Goal: Task Accomplishment & Management: Manage account settings

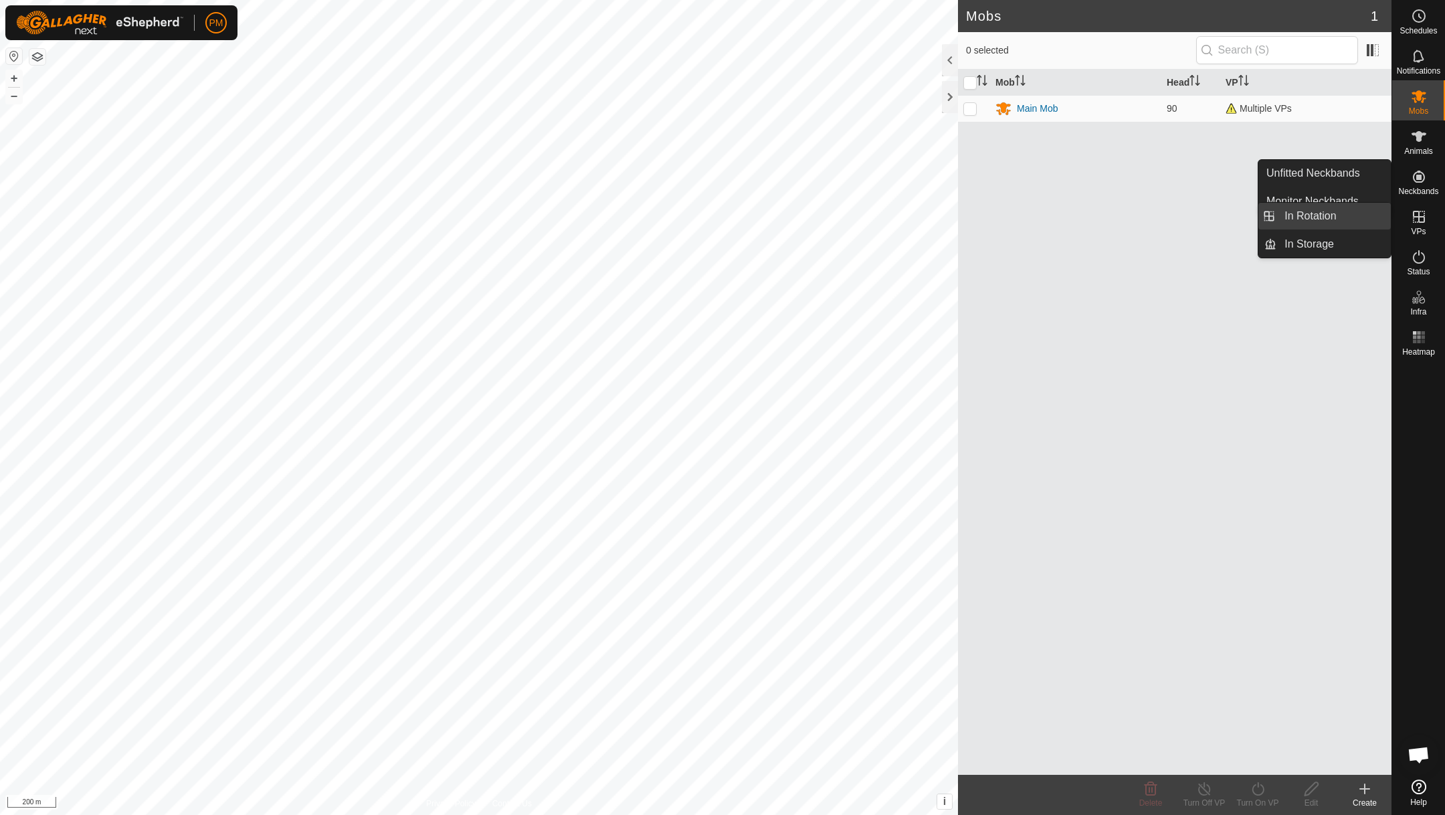
click at [1319, 215] on link "In Rotation" at bounding box center [1333, 216] width 114 height 27
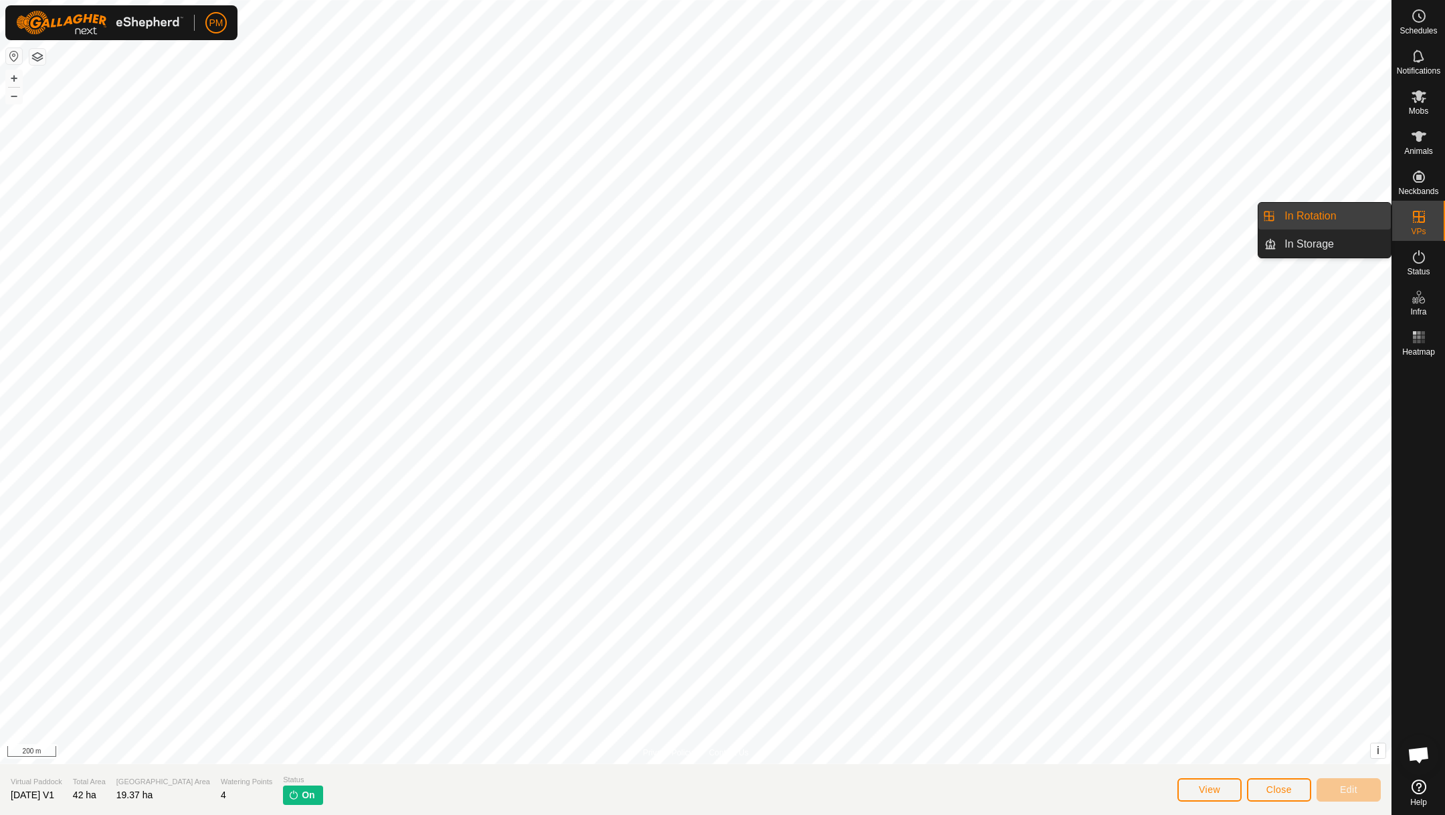
click at [1325, 215] on link "In Rotation" at bounding box center [1333, 216] width 114 height 27
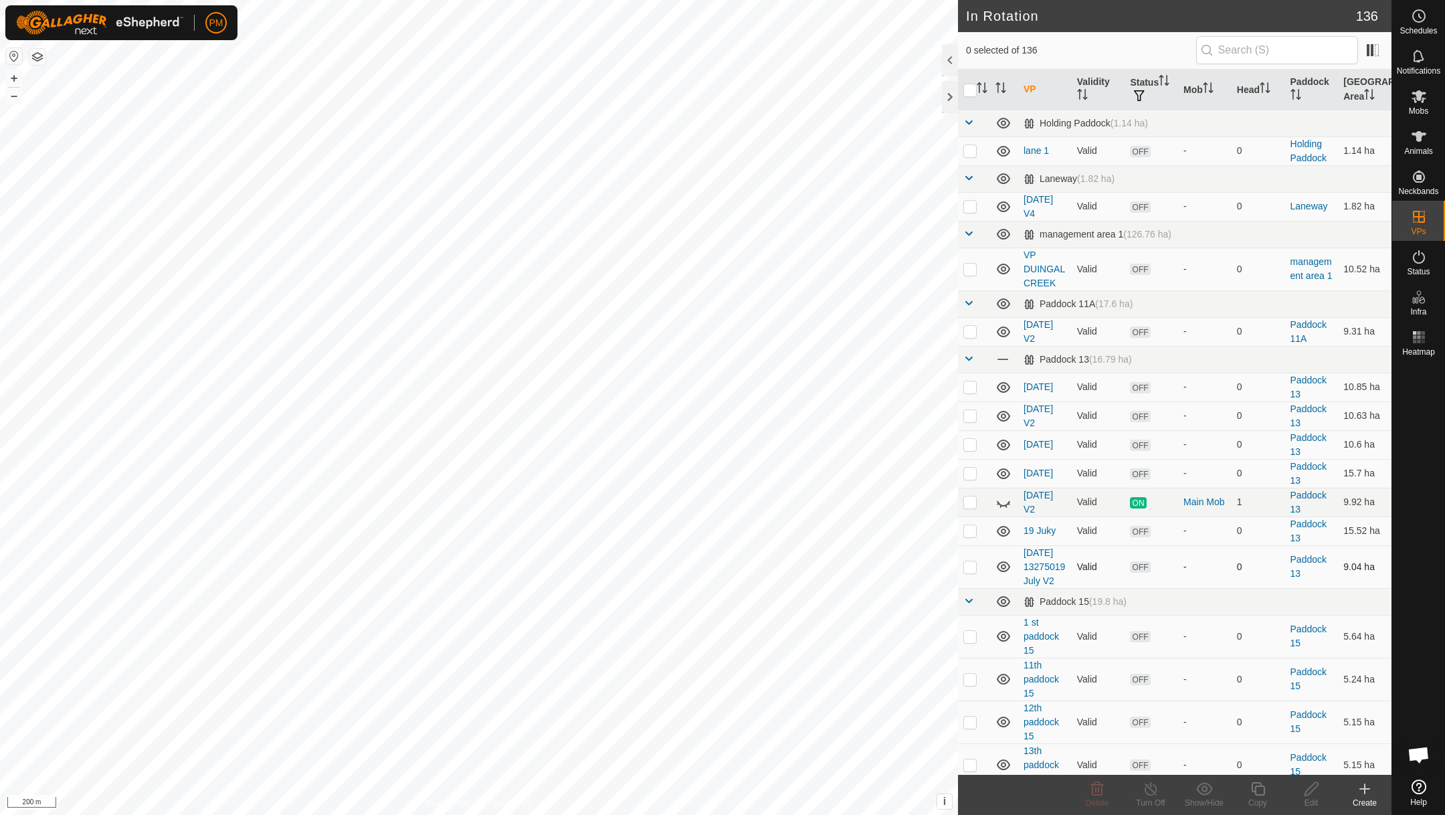
checkbox input "true"
click at [1255, 789] on icon at bounding box center [1257, 788] width 13 height 13
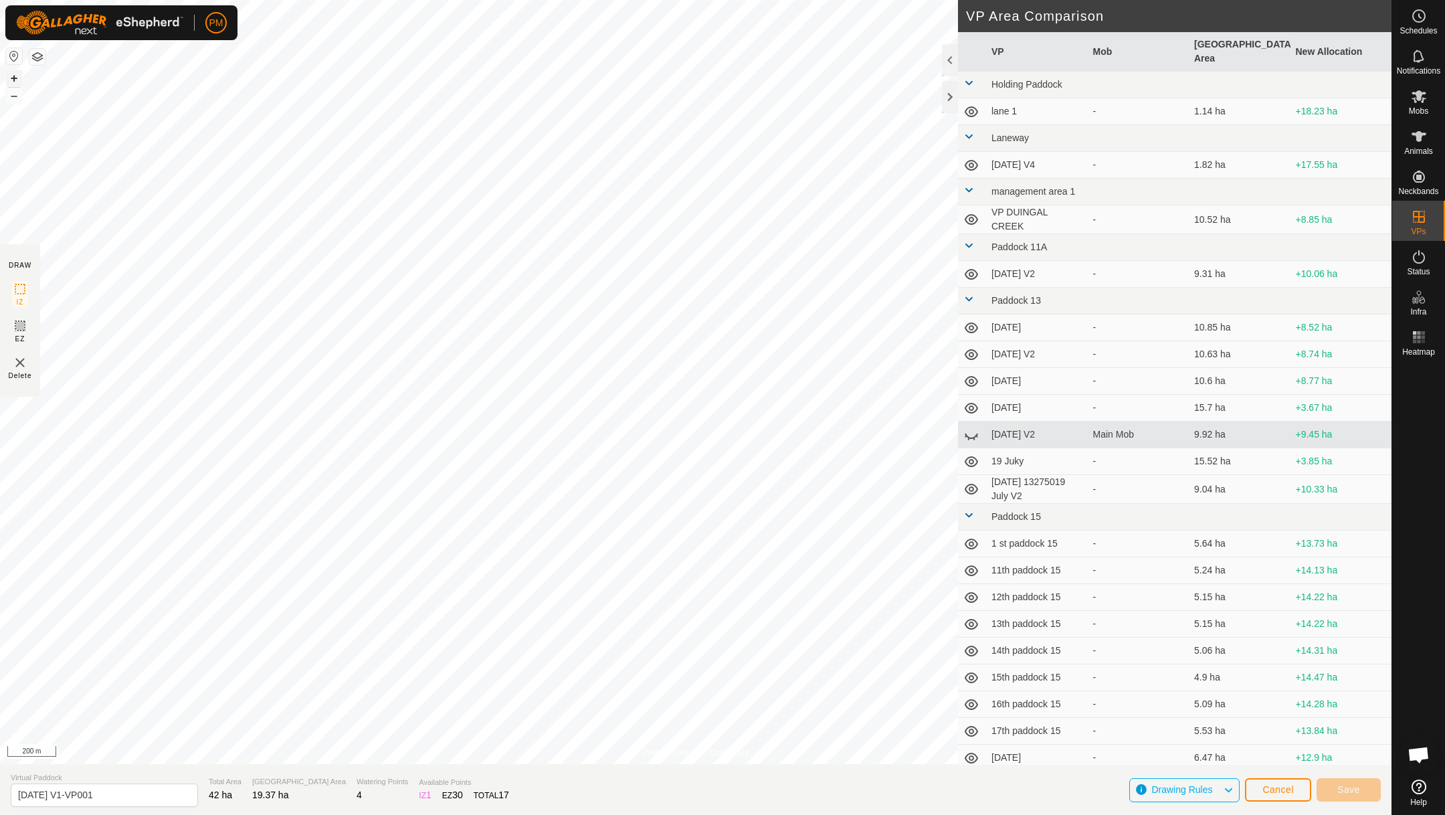
click at [14, 82] on button "+" at bounding box center [14, 78] width 16 height 16
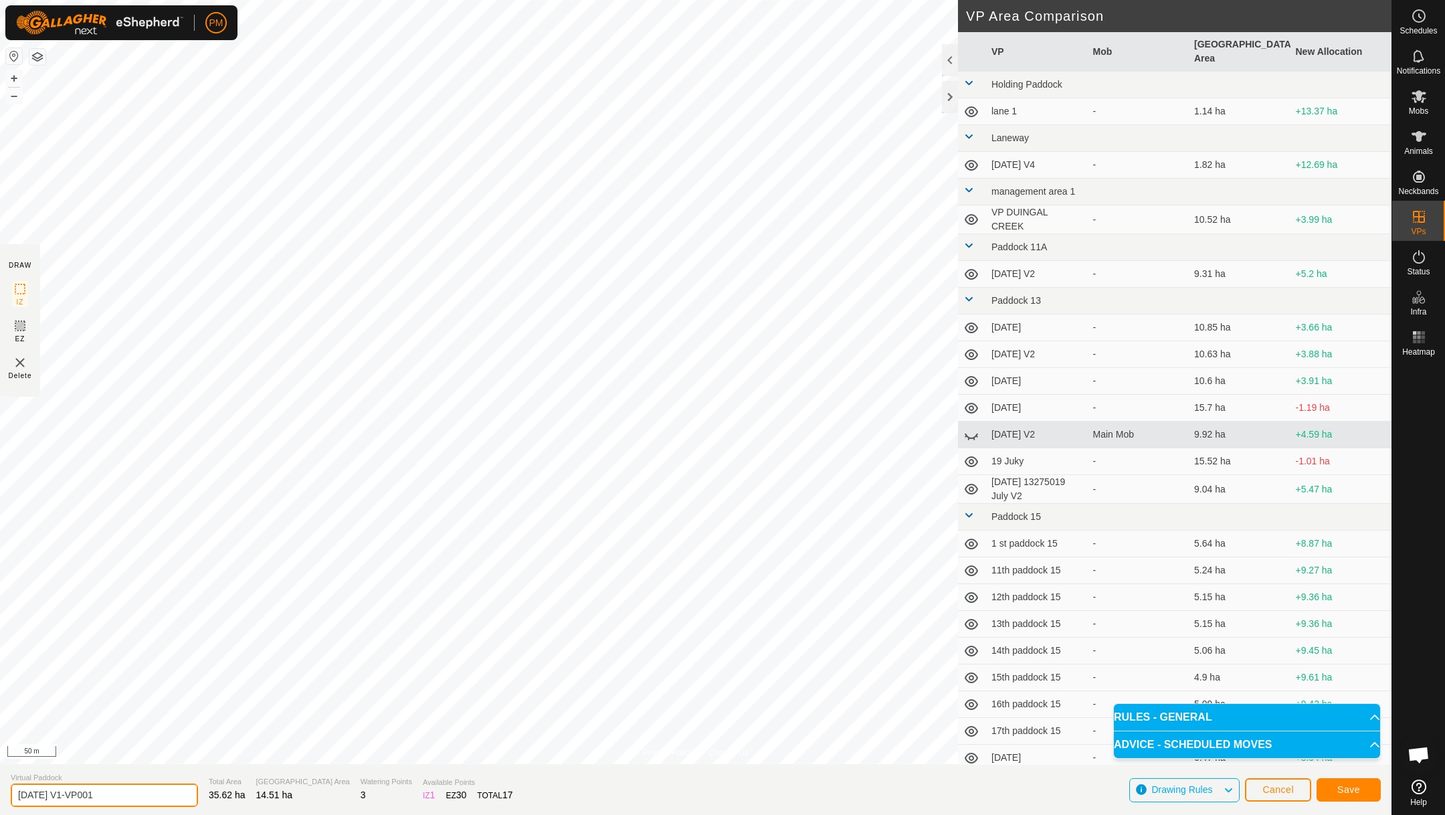
drag, startPoint x: 100, startPoint y: 795, endPoint x: 65, endPoint y: 795, distance: 35.5
click at [65, 795] on input "[DATE] V1-VP001" at bounding box center [104, 794] width 187 height 23
type input "[DATE] V2"
click at [1360, 792] on button "Save" at bounding box center [1349, 789] width 64 height 23
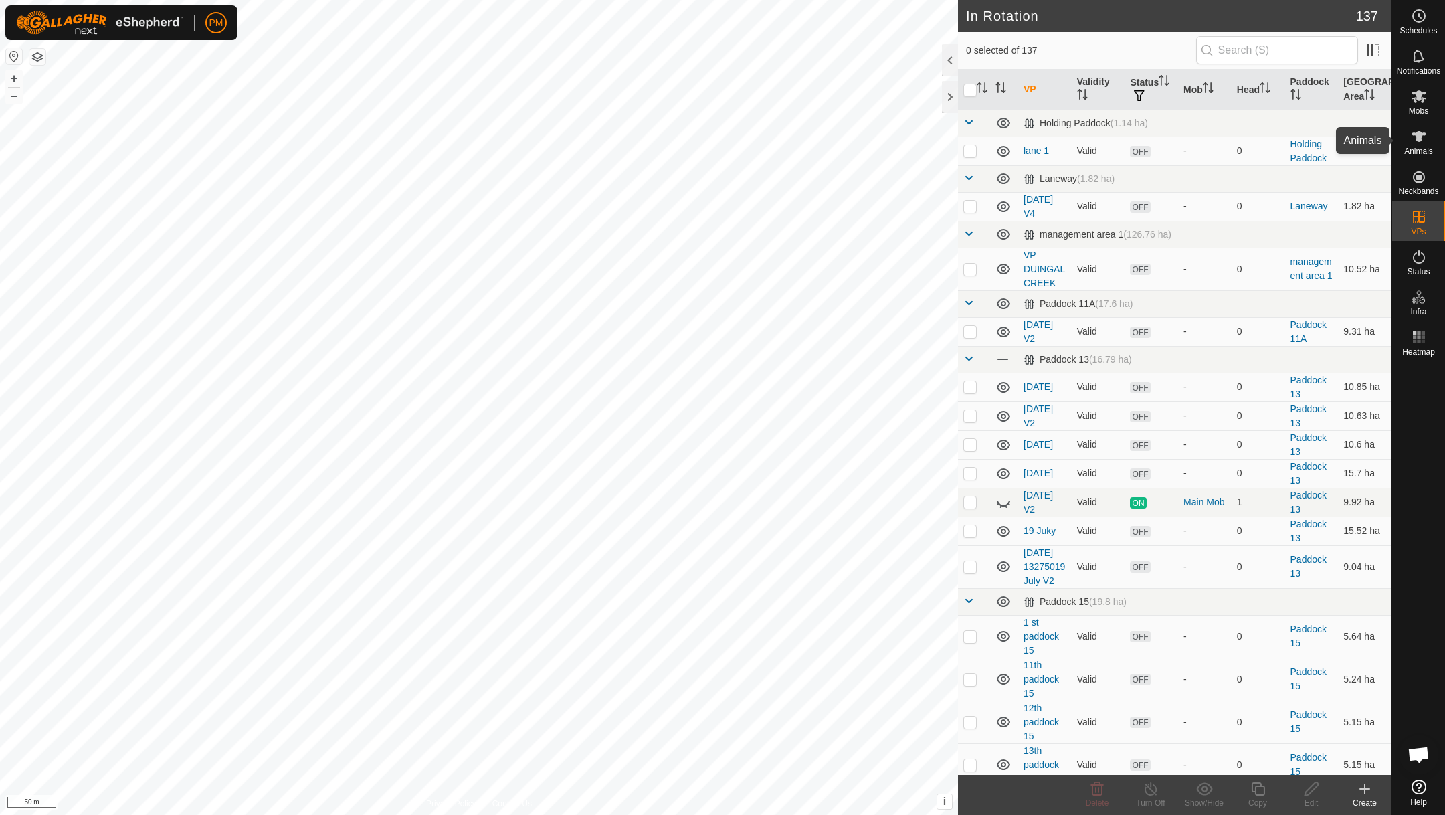
click at [1416, 136] on icon at bounding box center [1419, 136] width 15 height 11
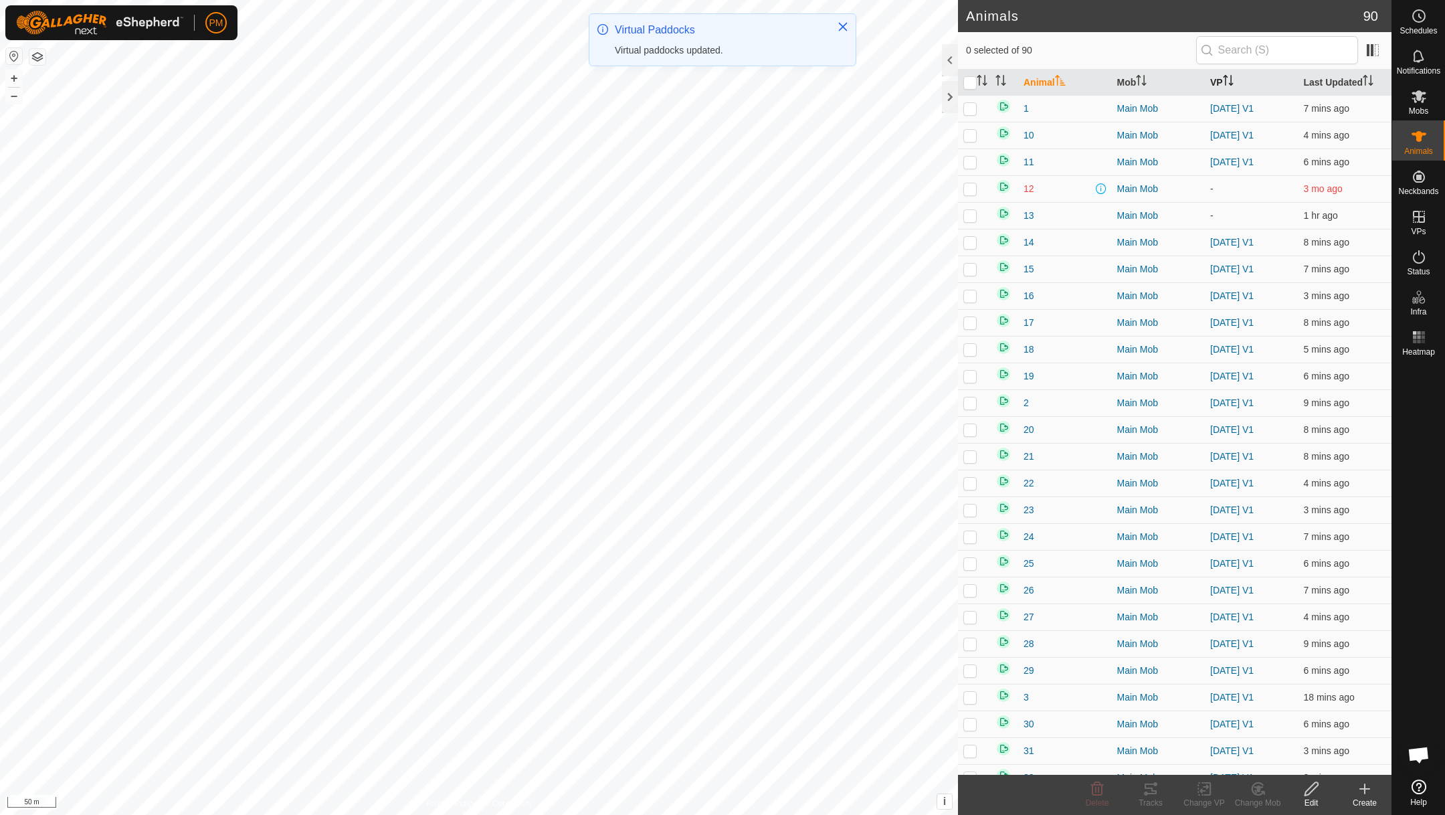
click at [1222, 78] on th "VP" at bounding box center [1252, 83] width 94 height 26
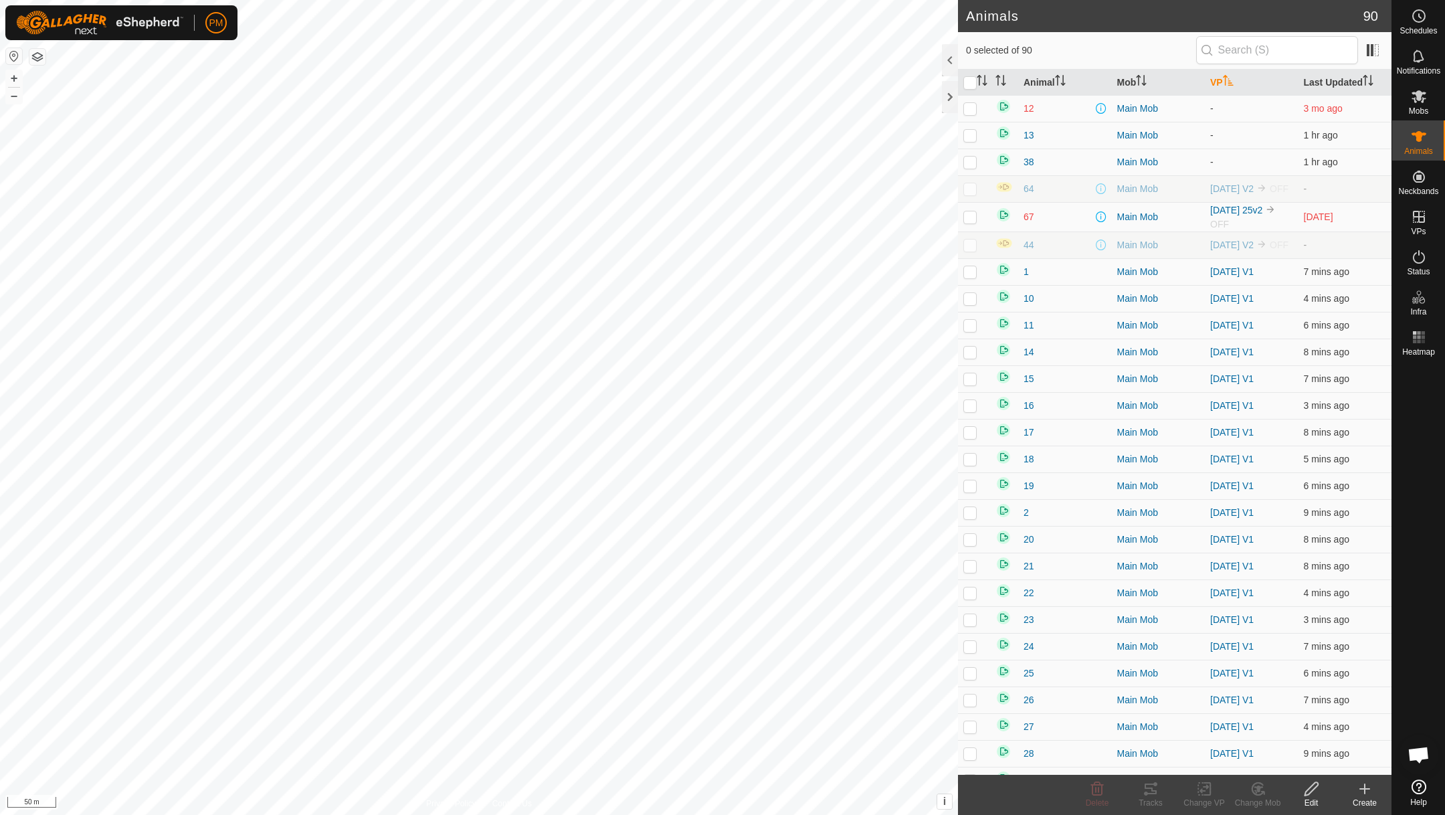
click at [1222, 78] on th "VP" at bounding box center [1252, 83] width 94 height 26
click at [971, 86] on input "checkbox" at bounding box center [969, 82] width 13 height 13
checkbox input "true"
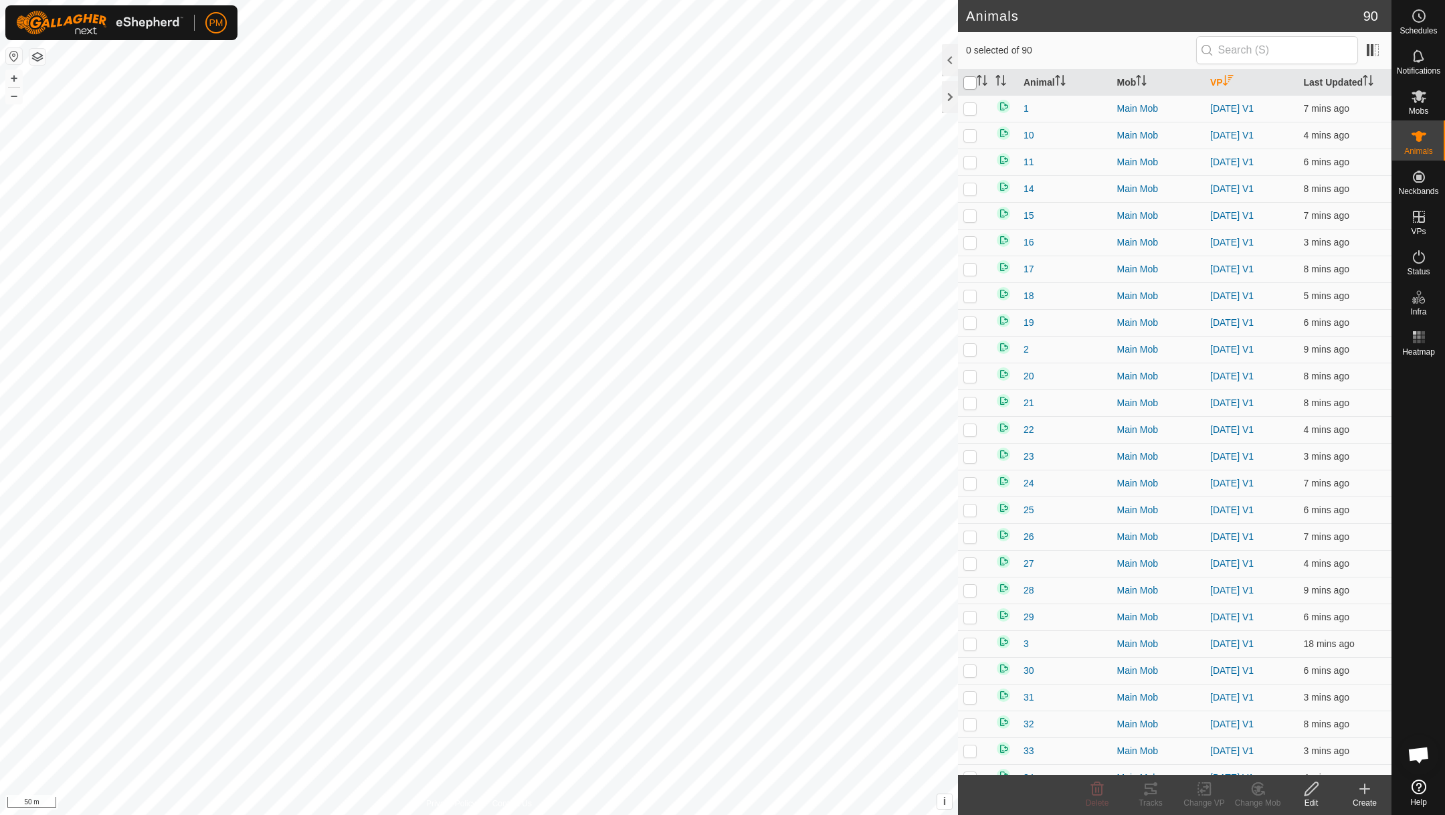
checkbox input "true"
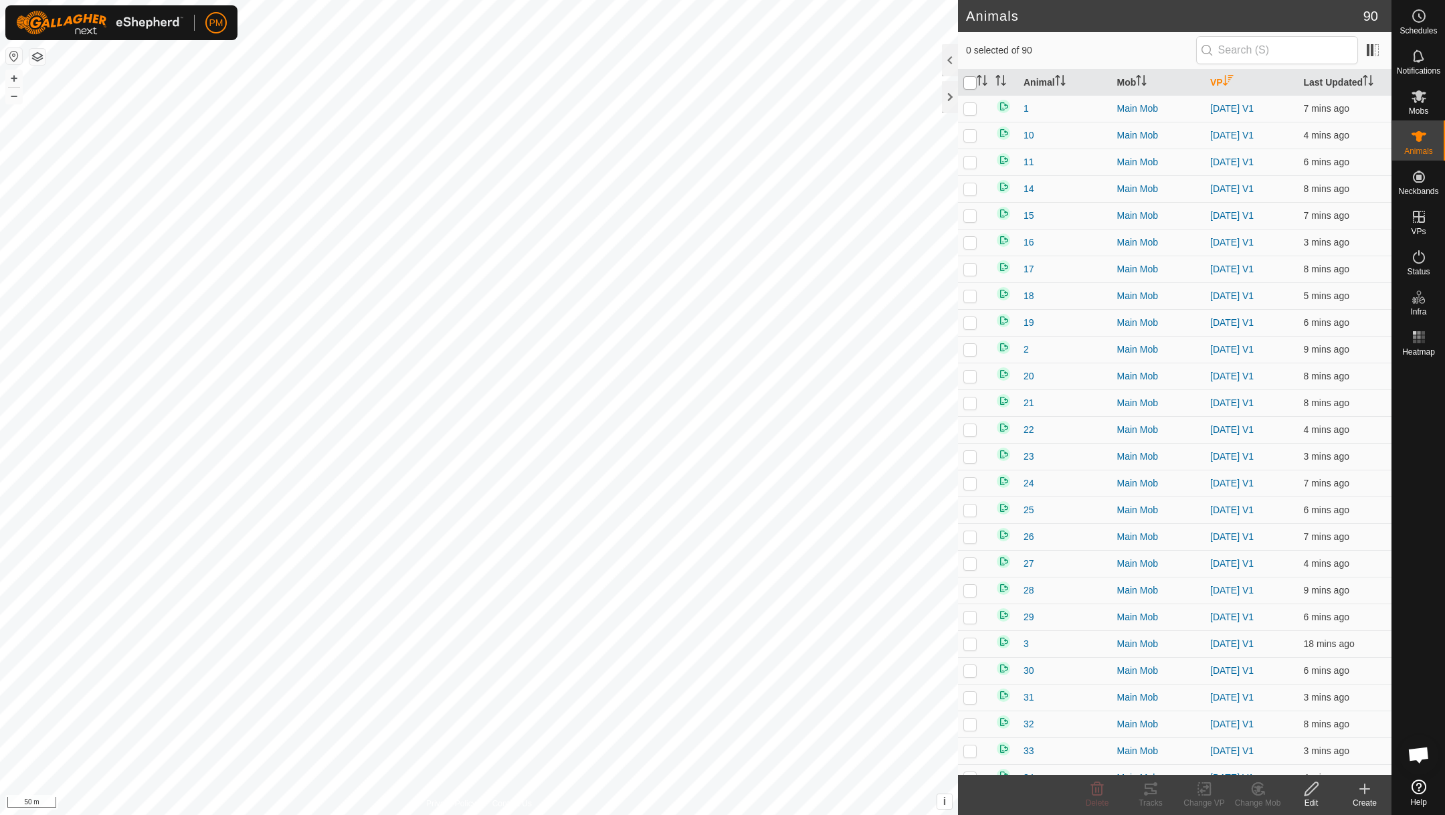
checkbox input "true"
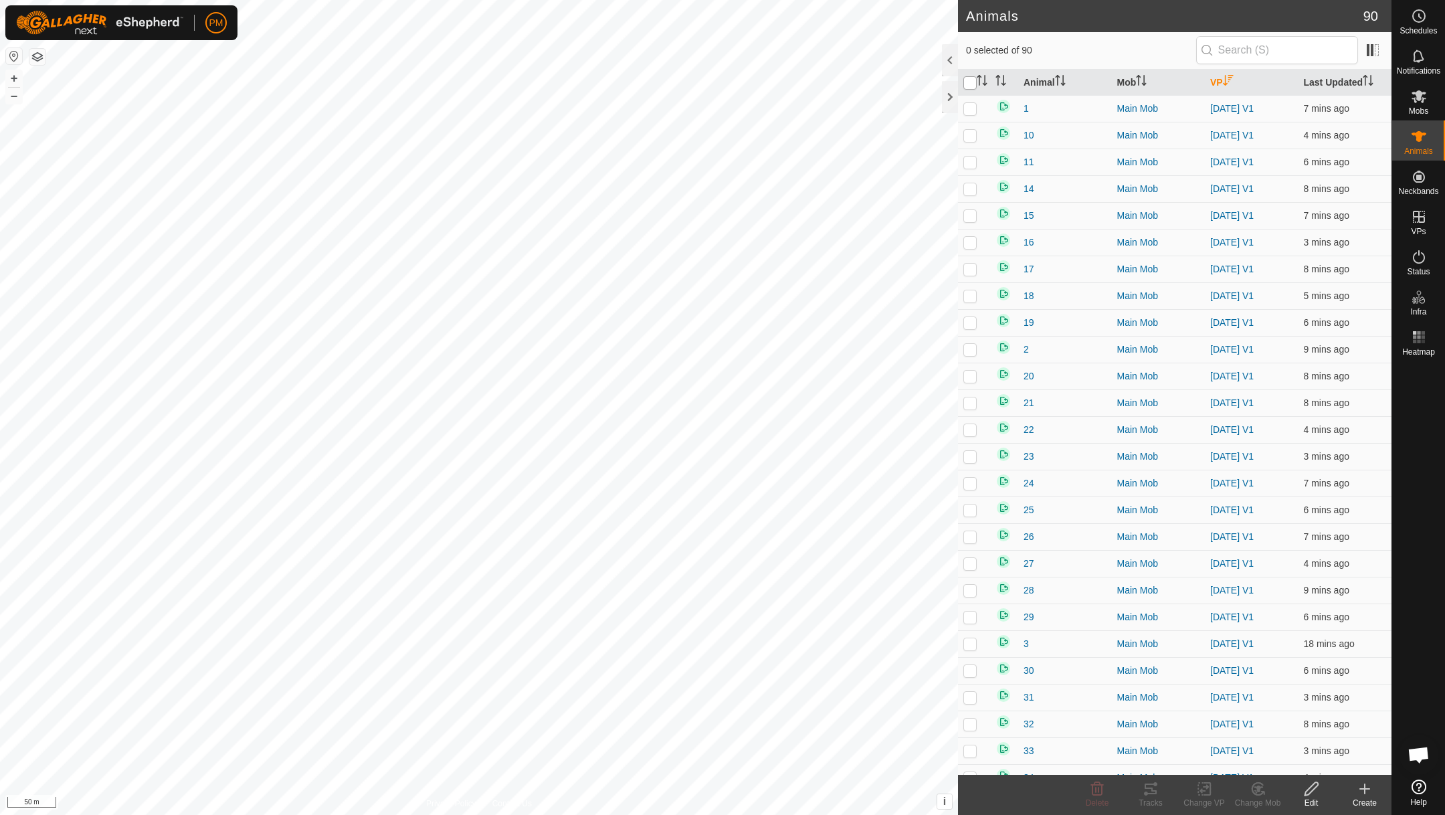
checkbox input "true"
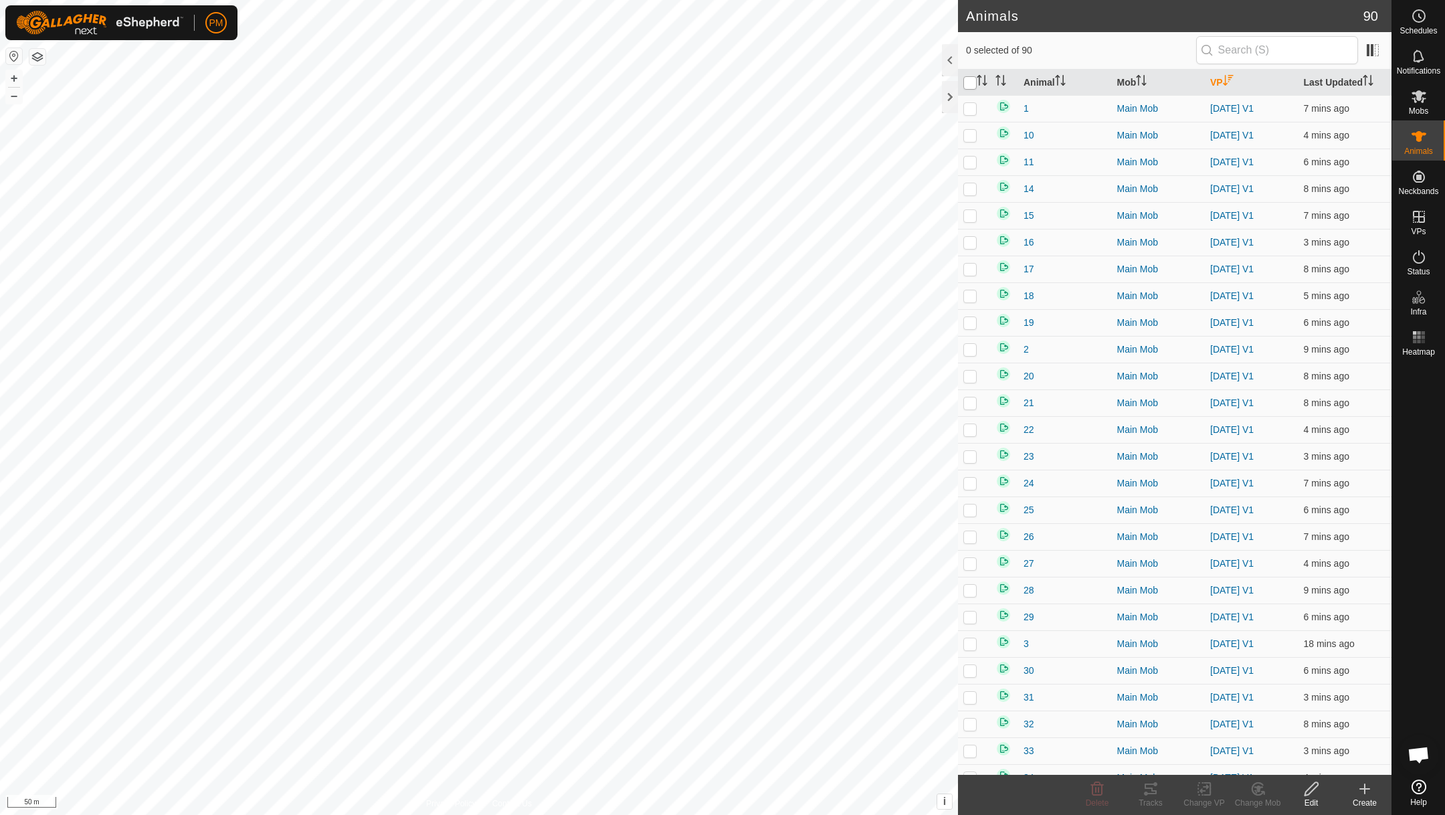
checkbox input "true"
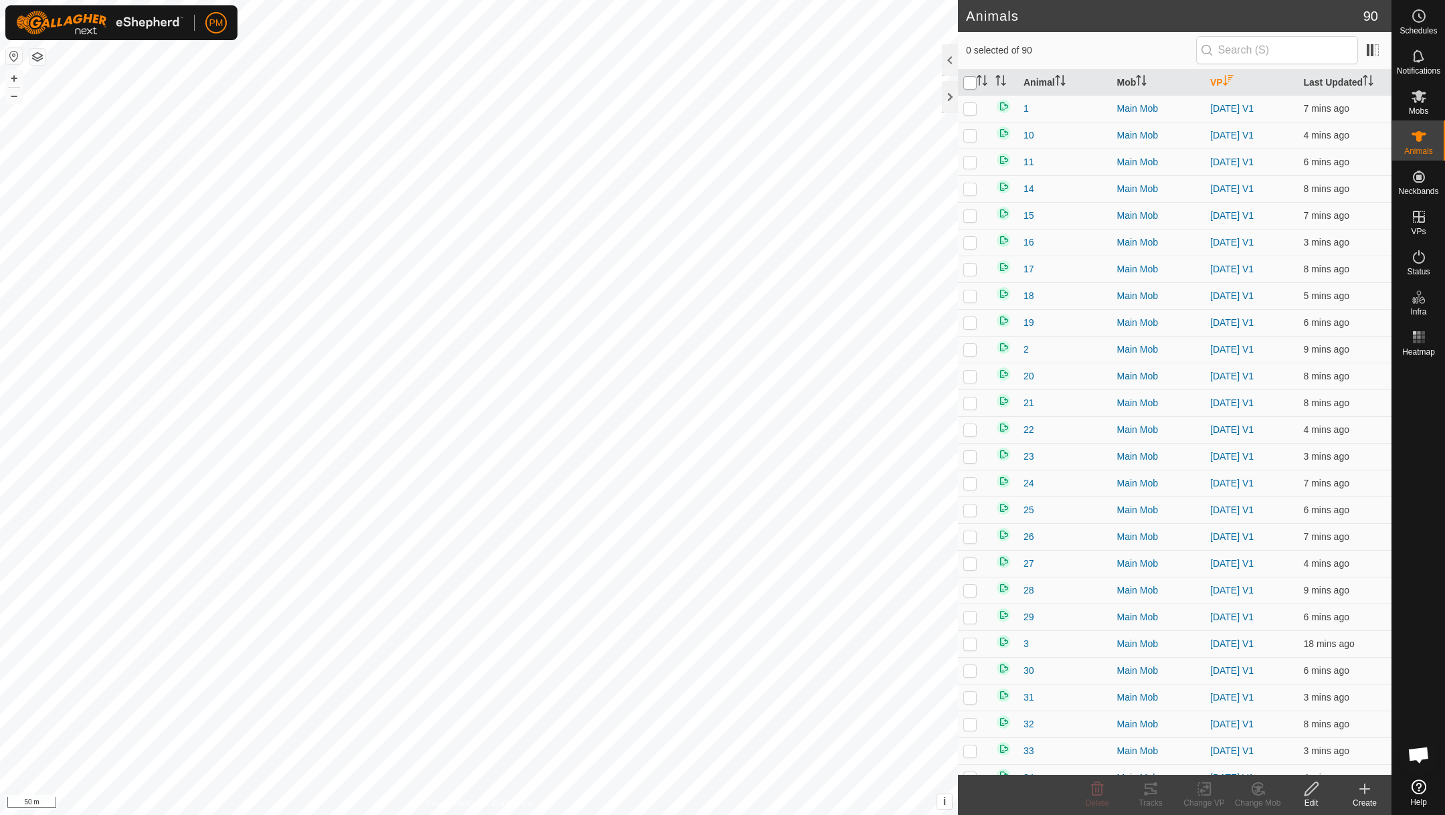
checkbox input "true"
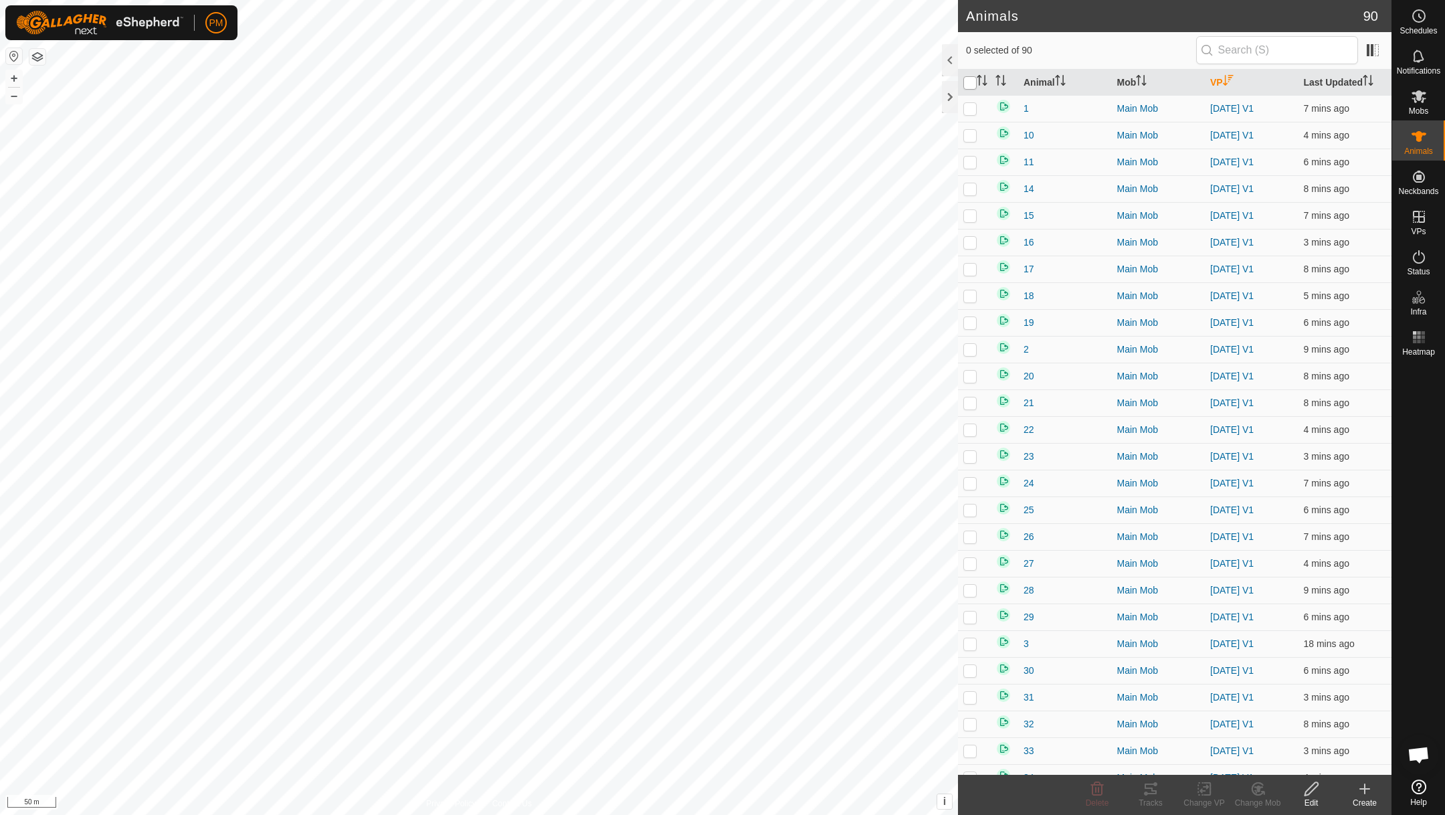
checkbox input "true"
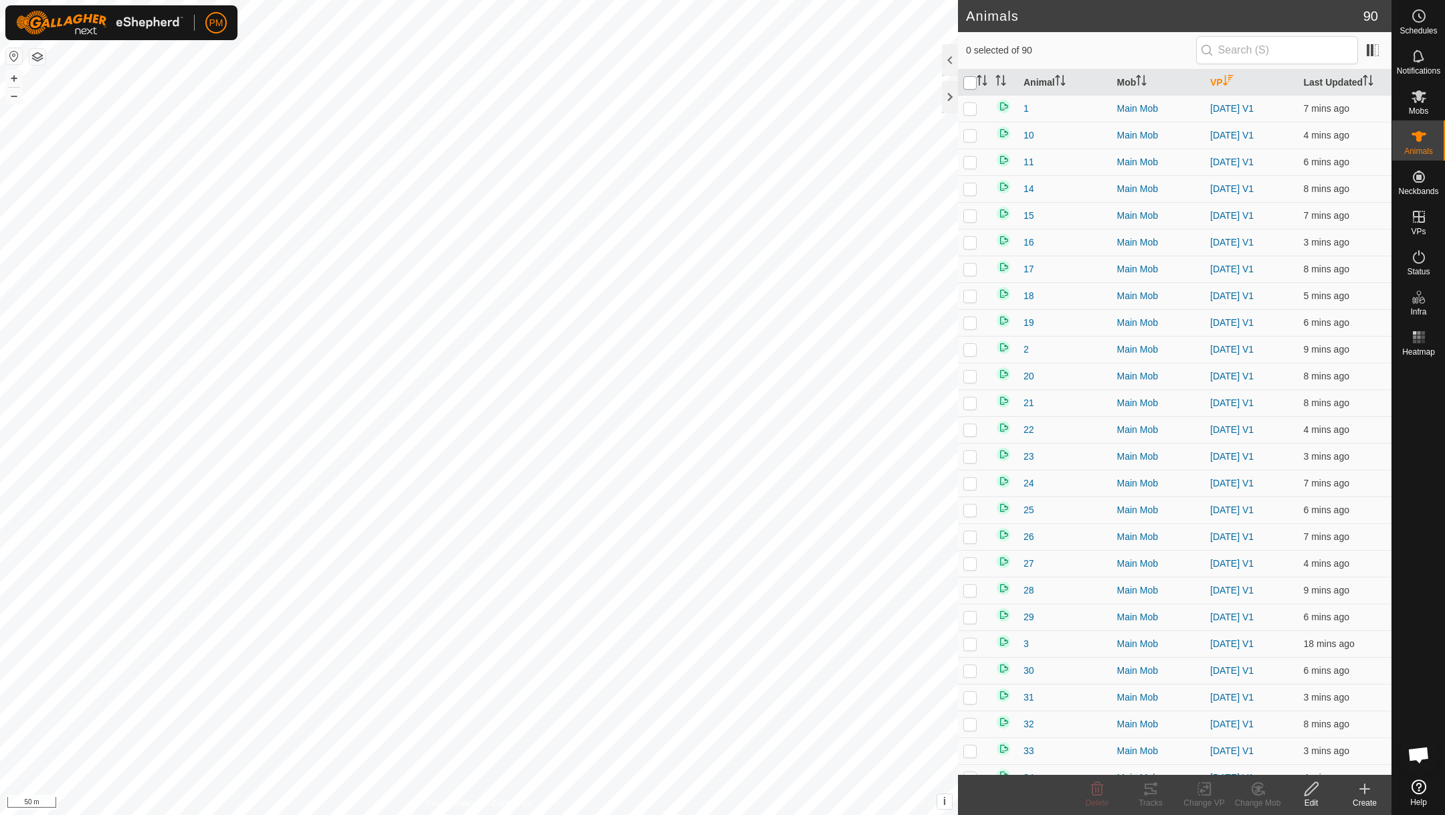
checkbox input "true"
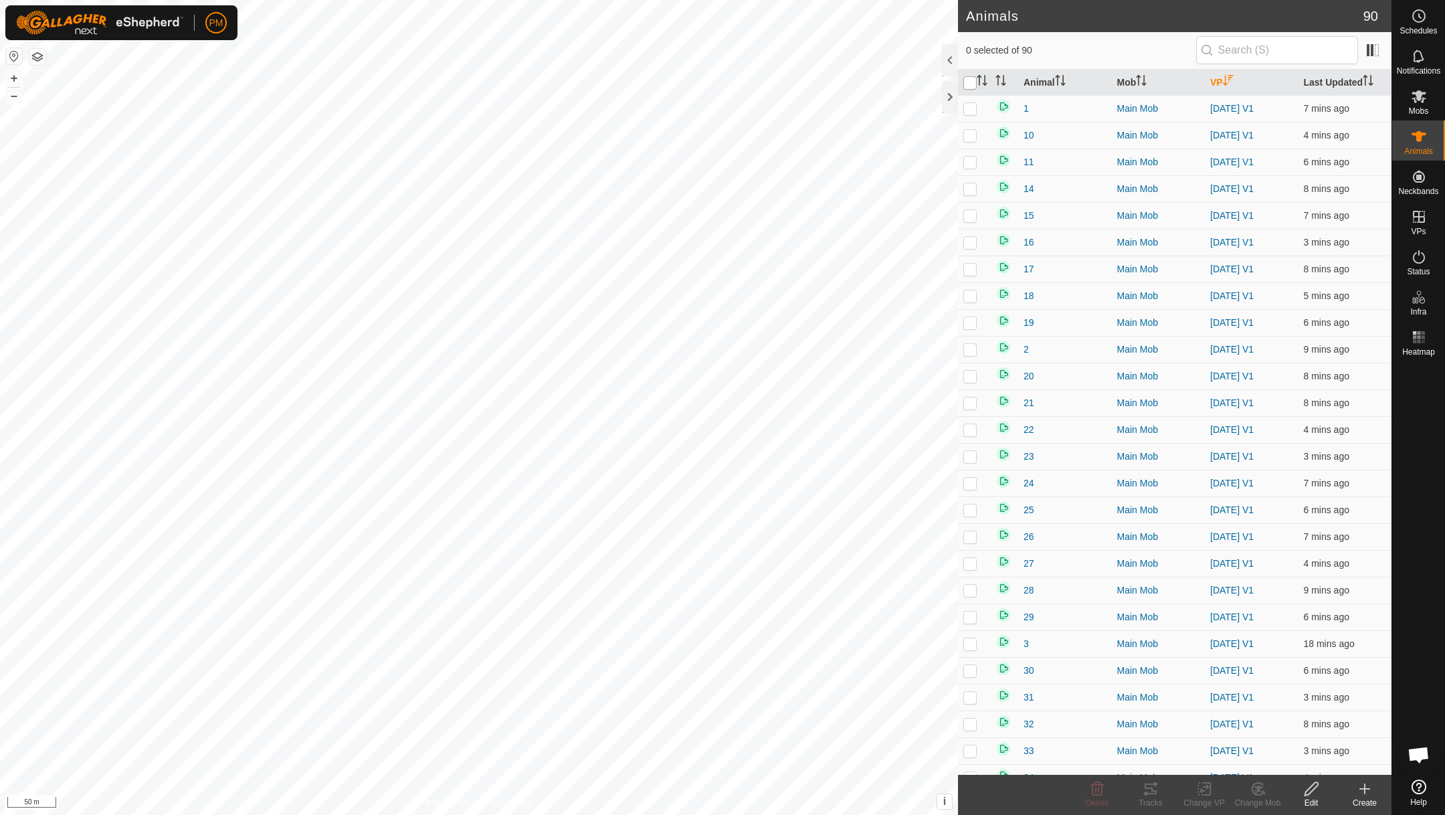
checkbox input "true"
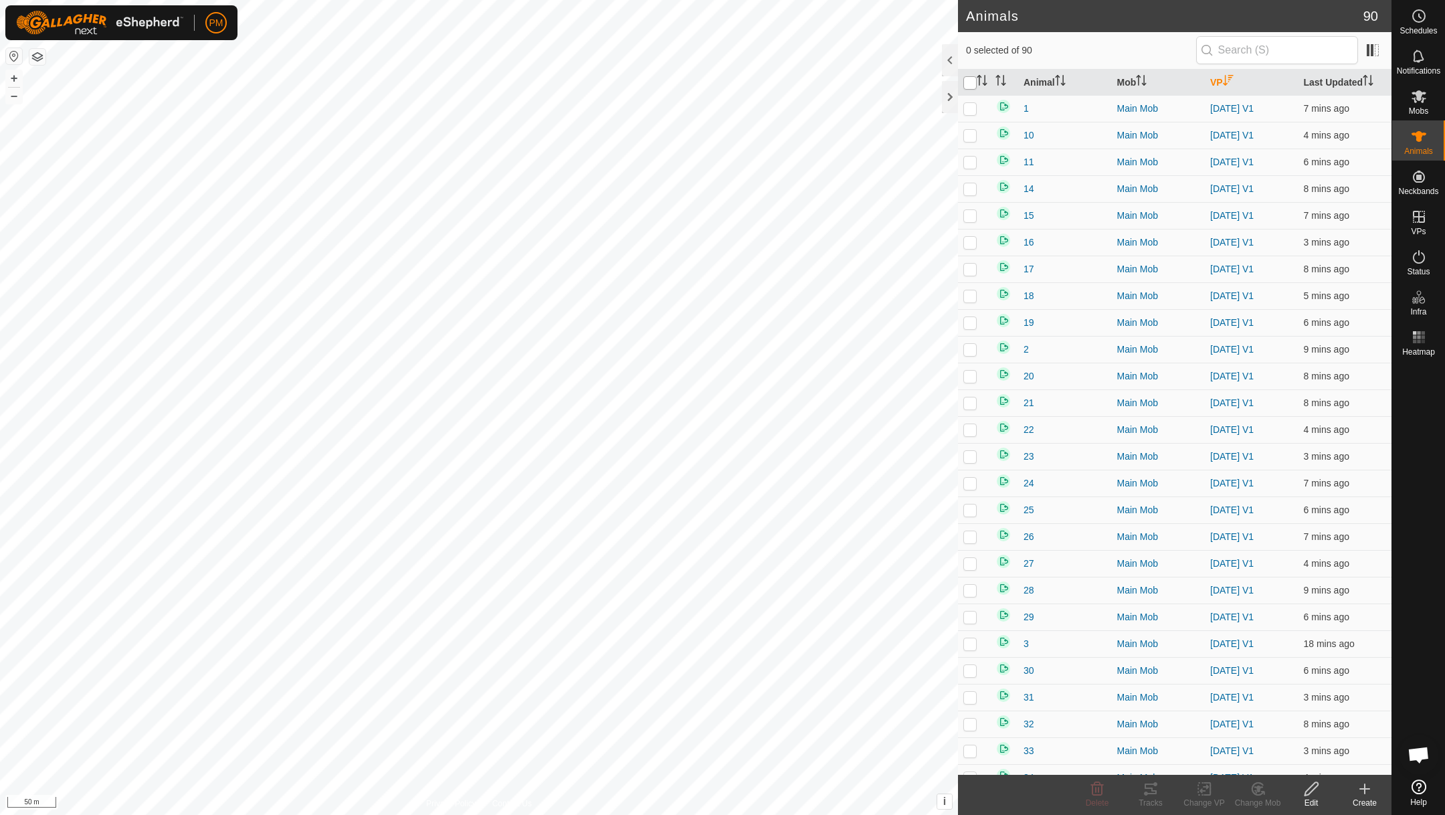
checkbox input "true"
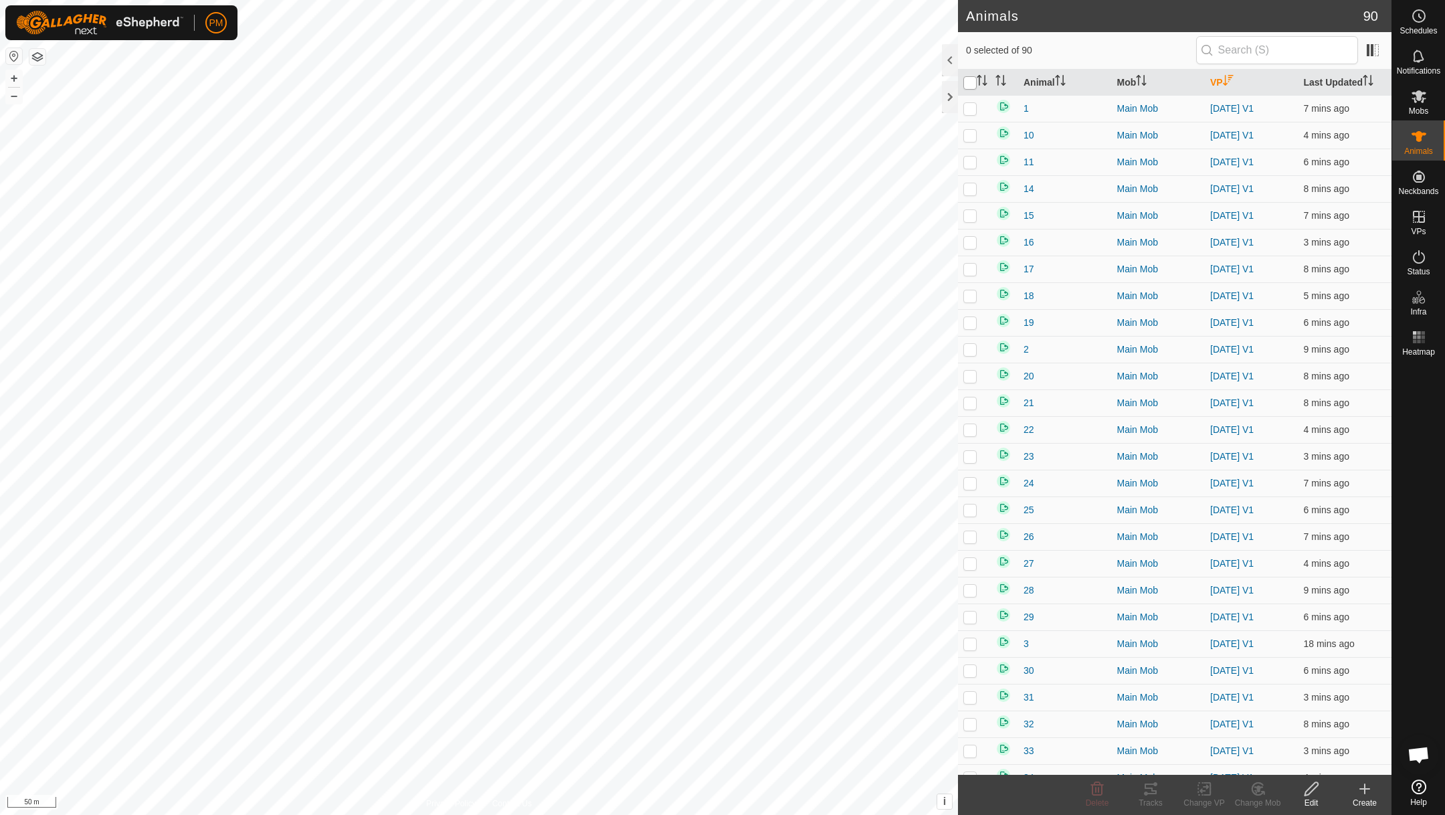
checkbox input "true"
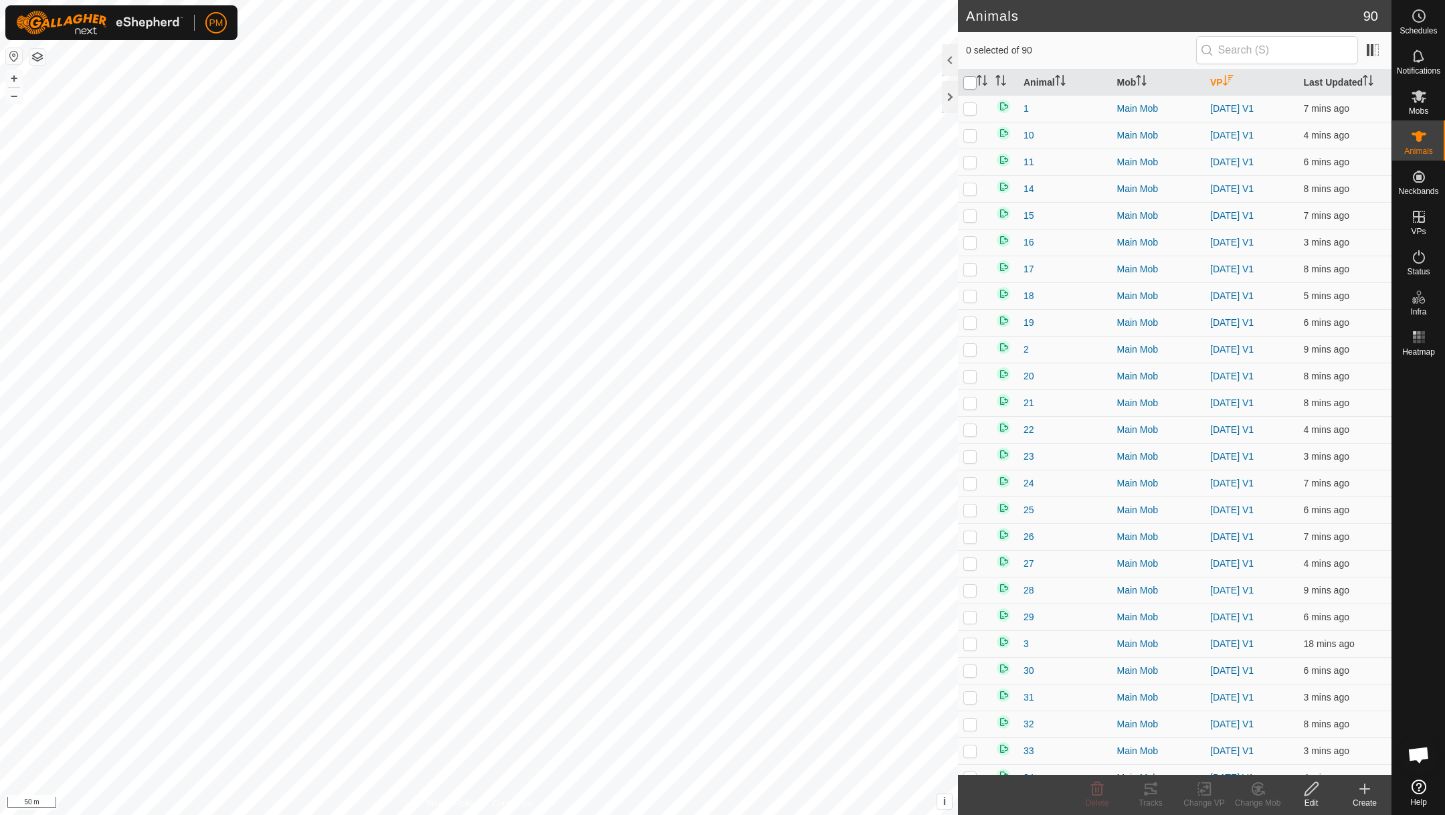
checkbox input "true"
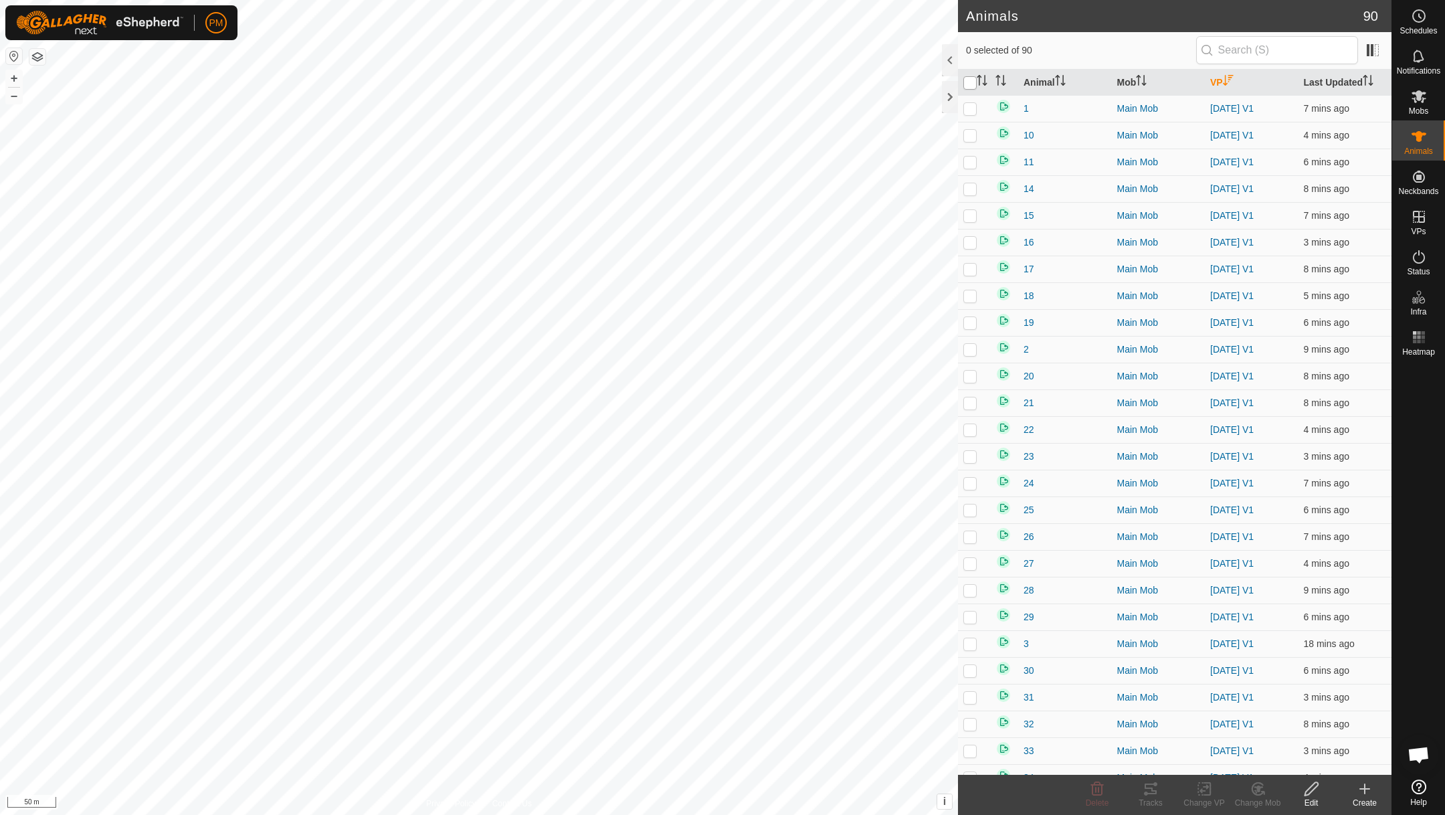
checkbox input "true"
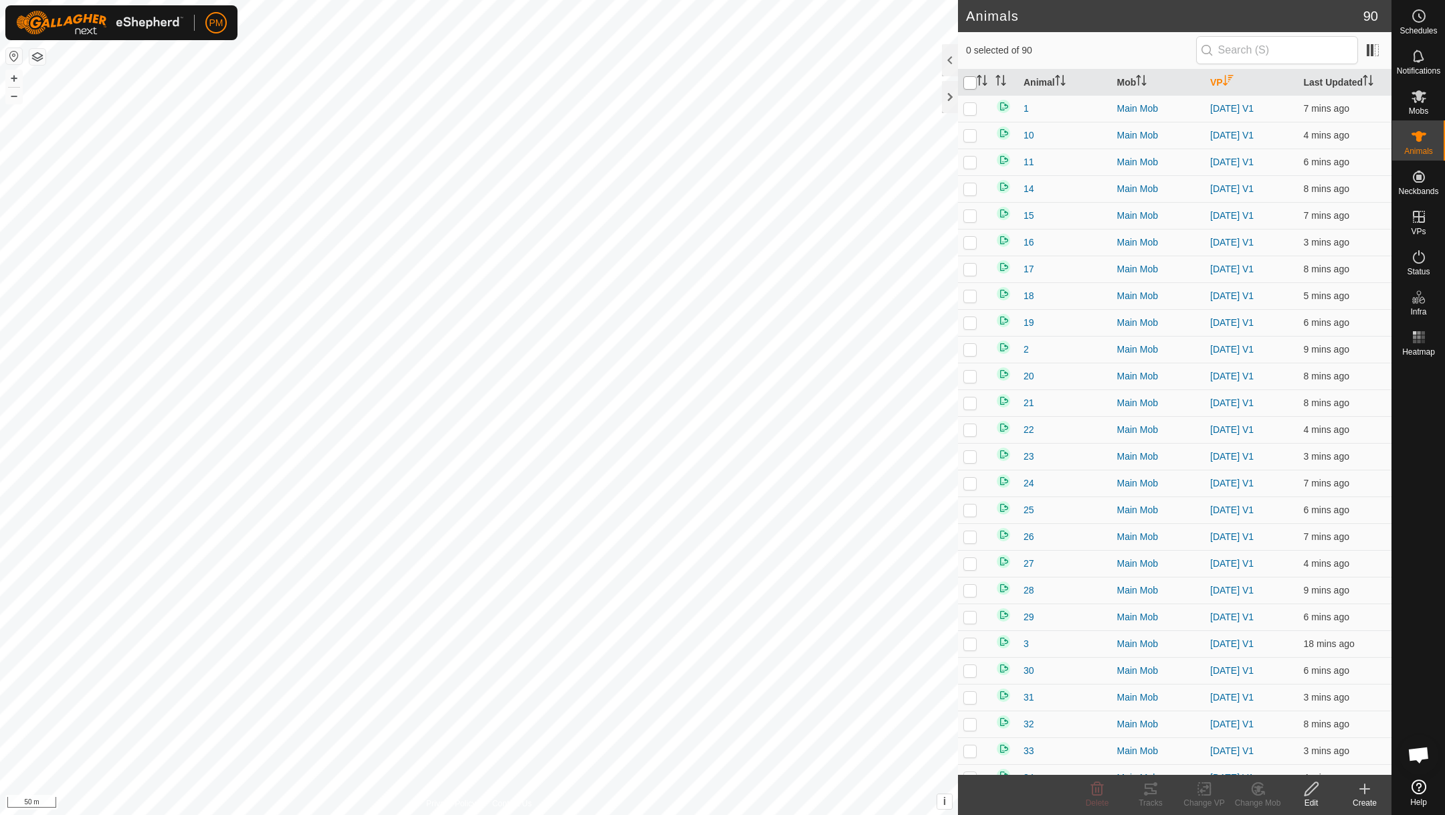
checkbox input "true"
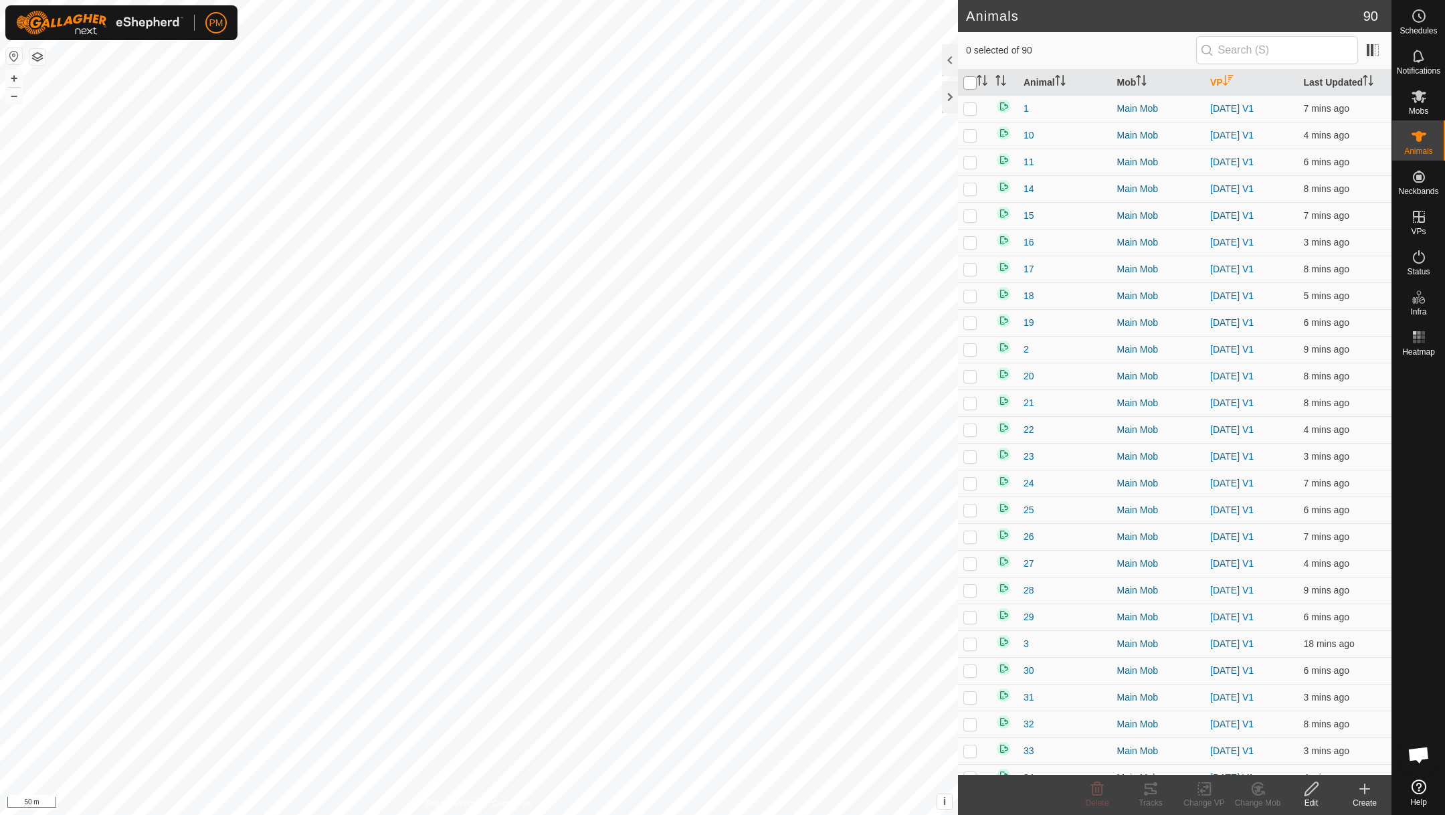
checkbox input "true"
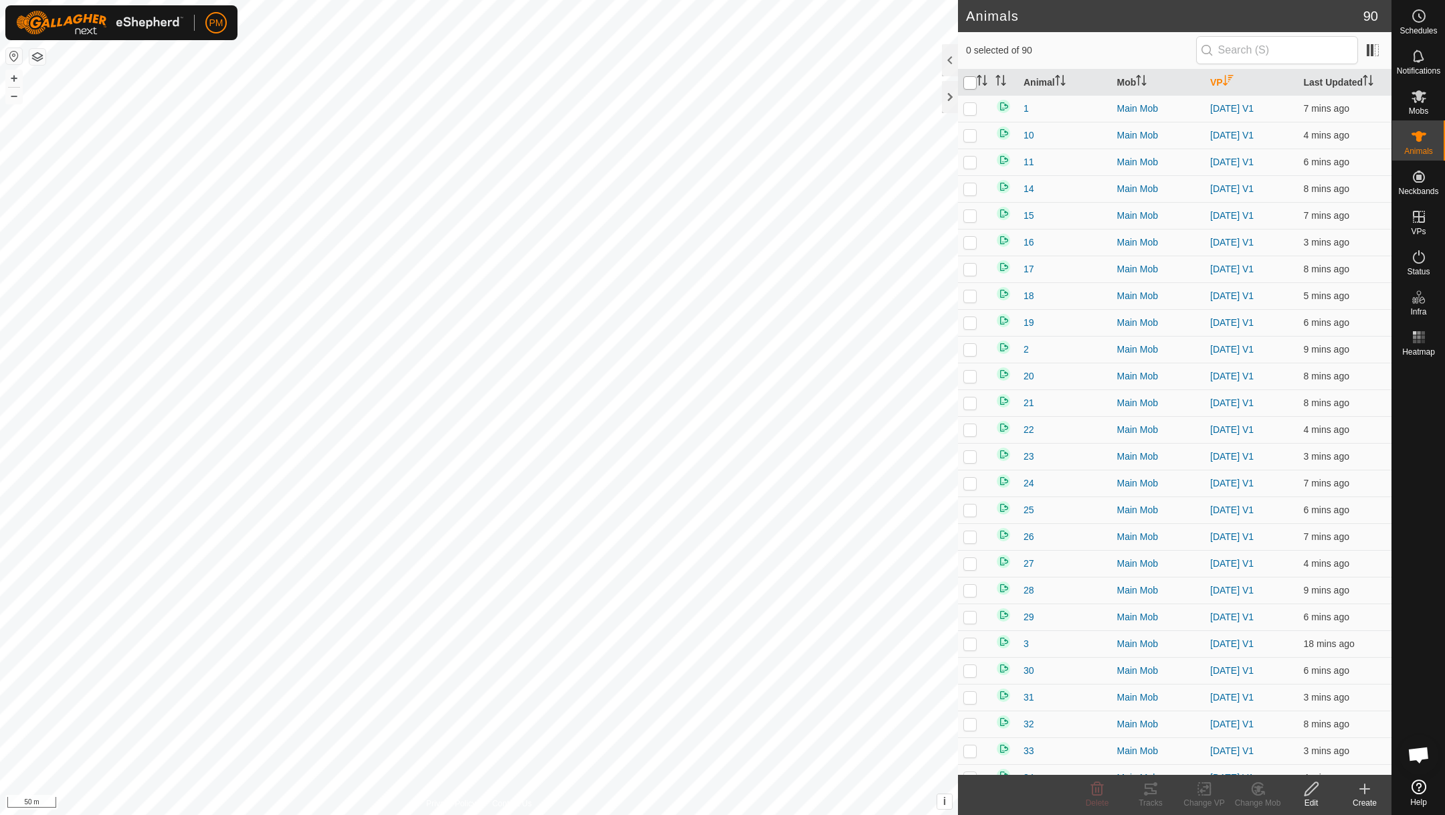
checkbox input "true"
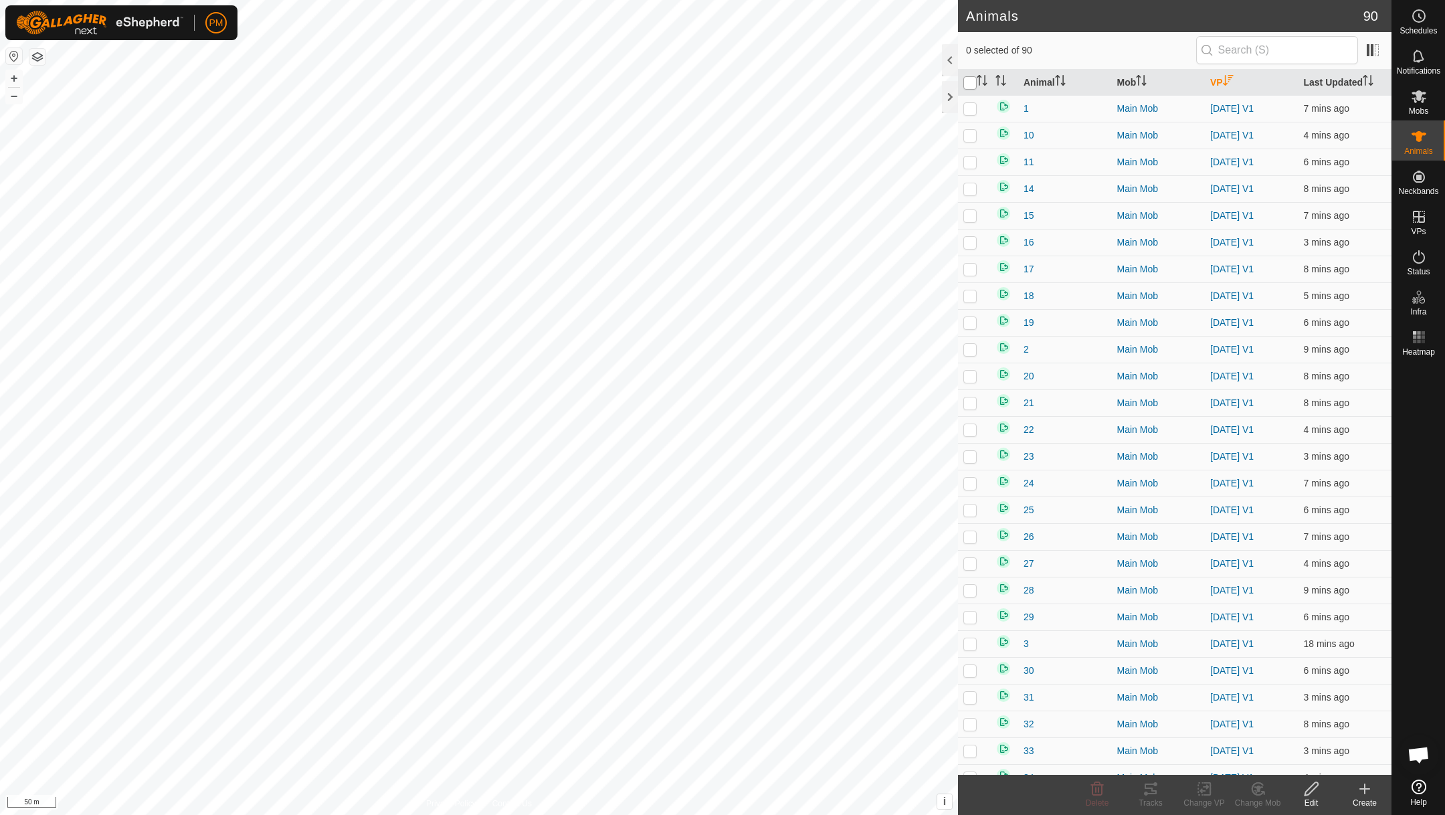
checkbox input "true"
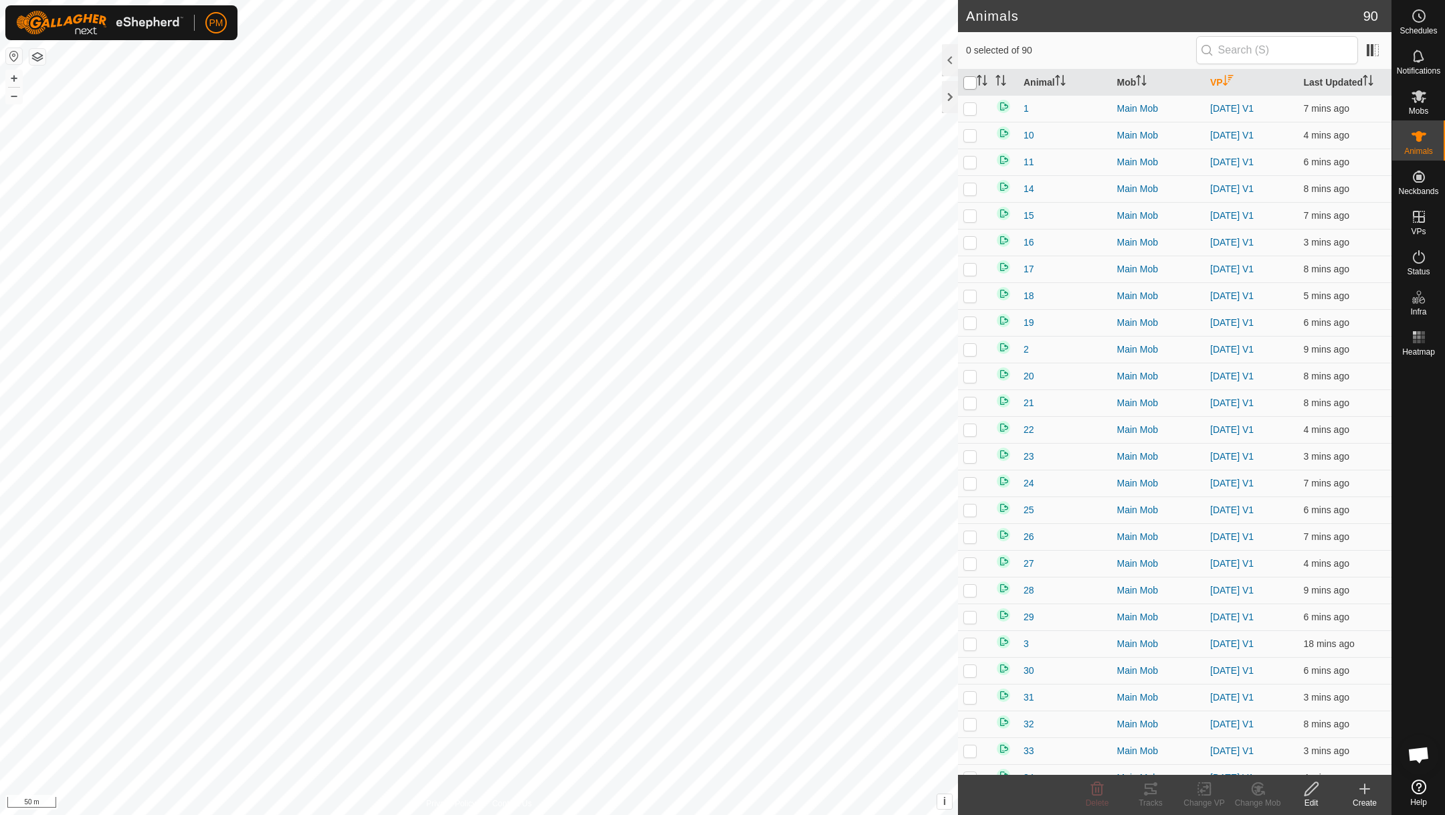
checkbox input "true"
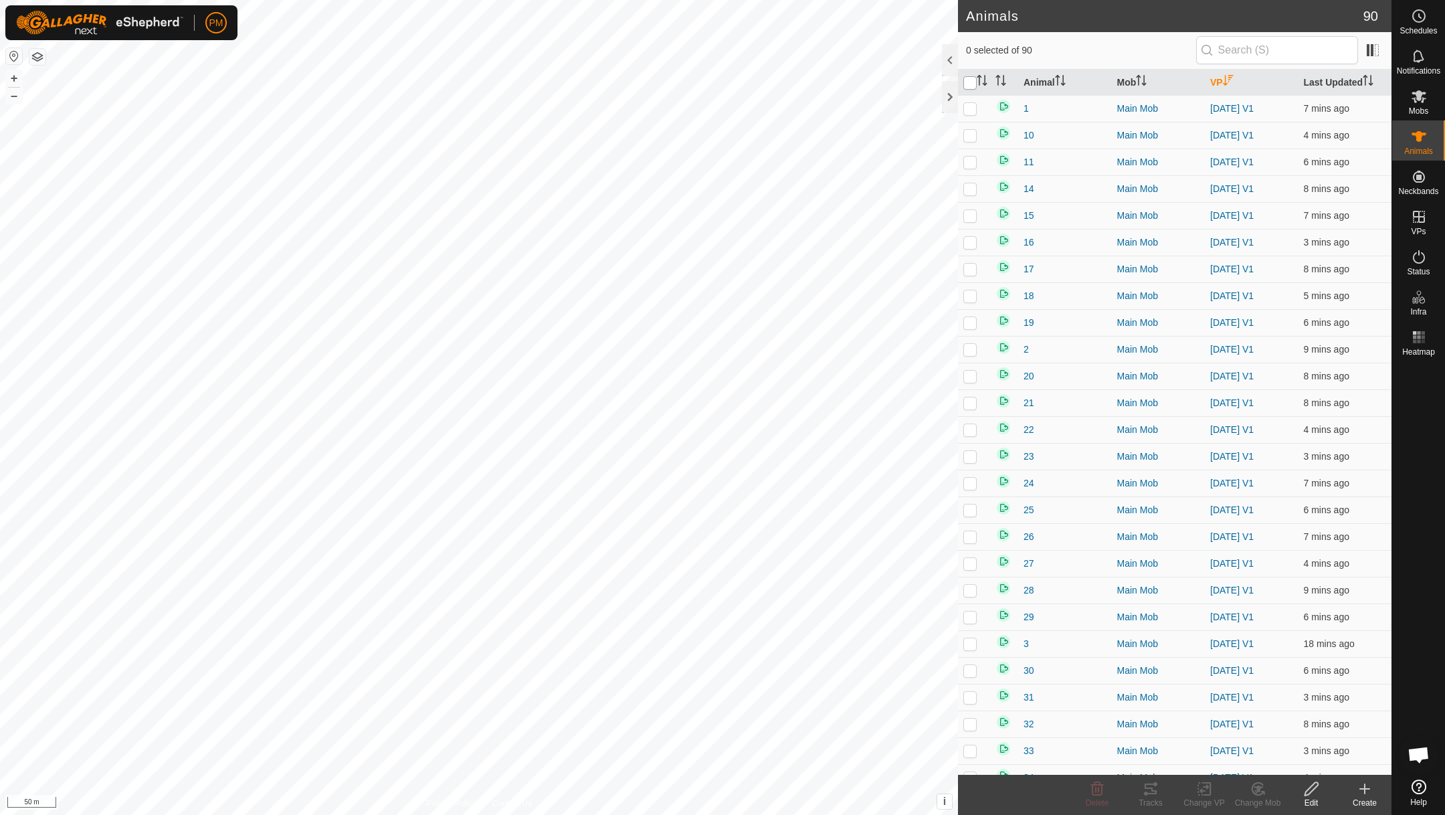
checkbox input "true"
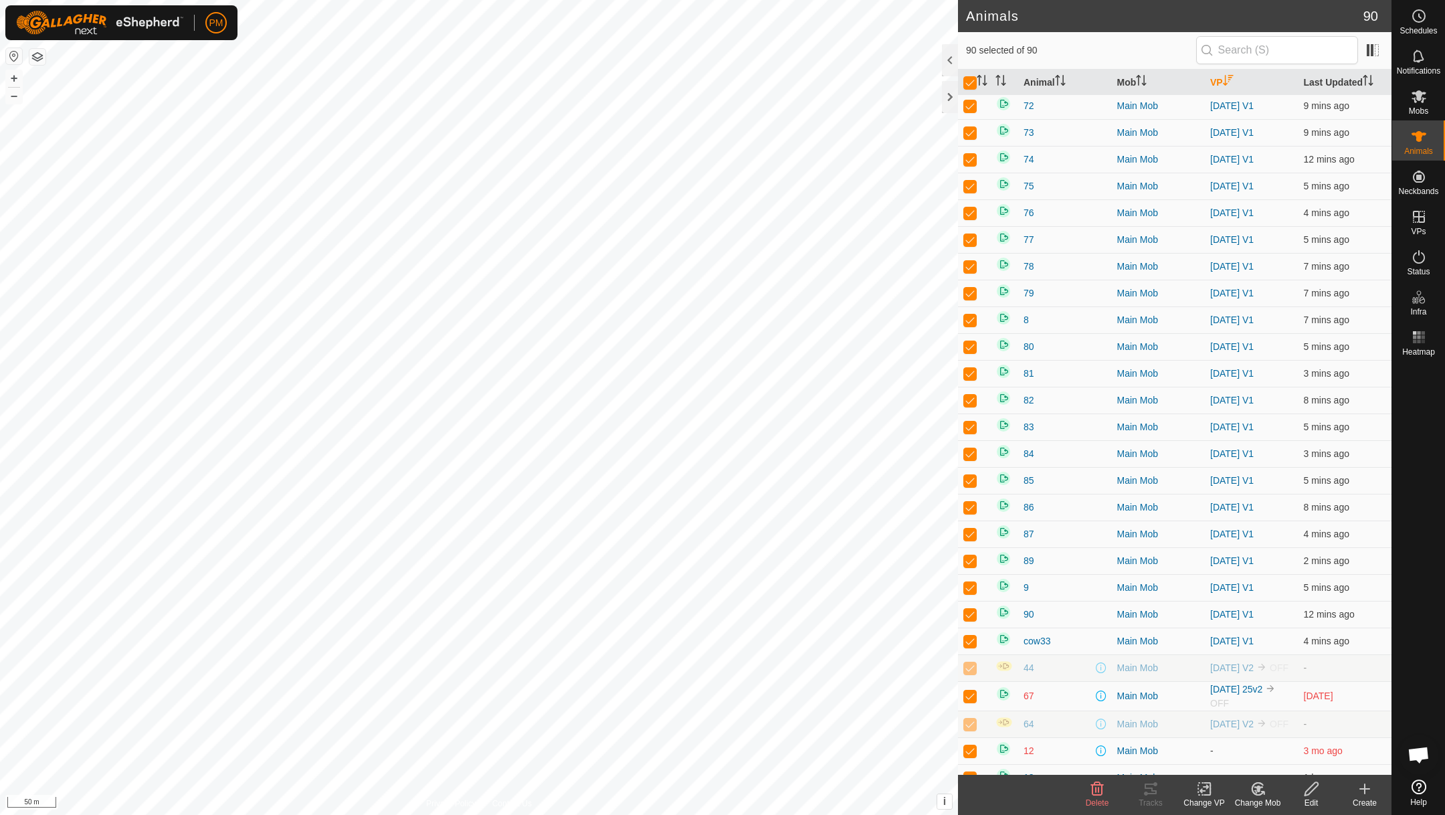
scroll to position [1741, 0]
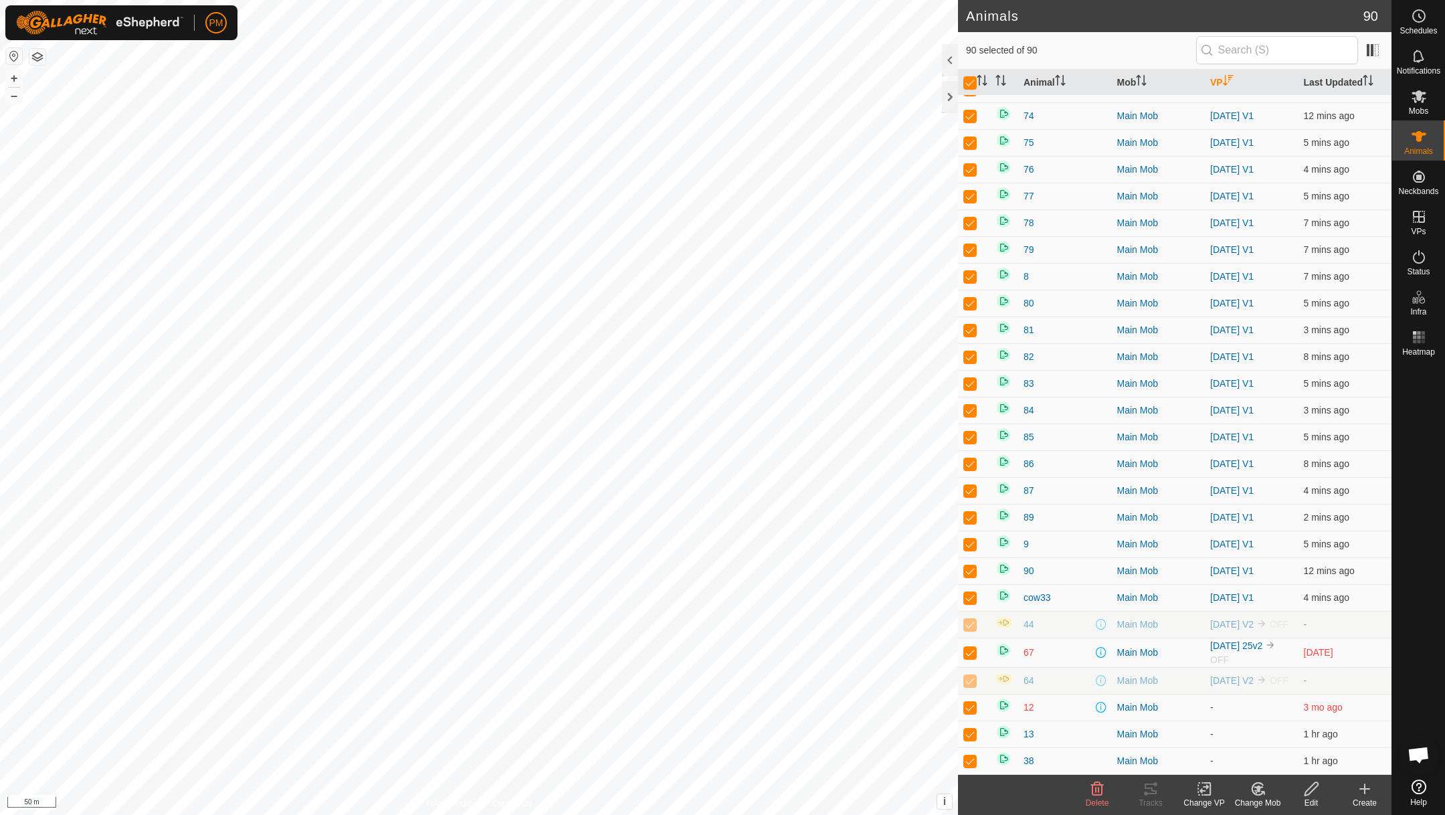
click at [973, 619] on p-checkbox at bounding box center [969, 624] width 13 height 11
checkbox input "false"
click at [968, 652] on p-checkbox at bounding box center [969, 652] width 13 height 11
checkbox input "false"
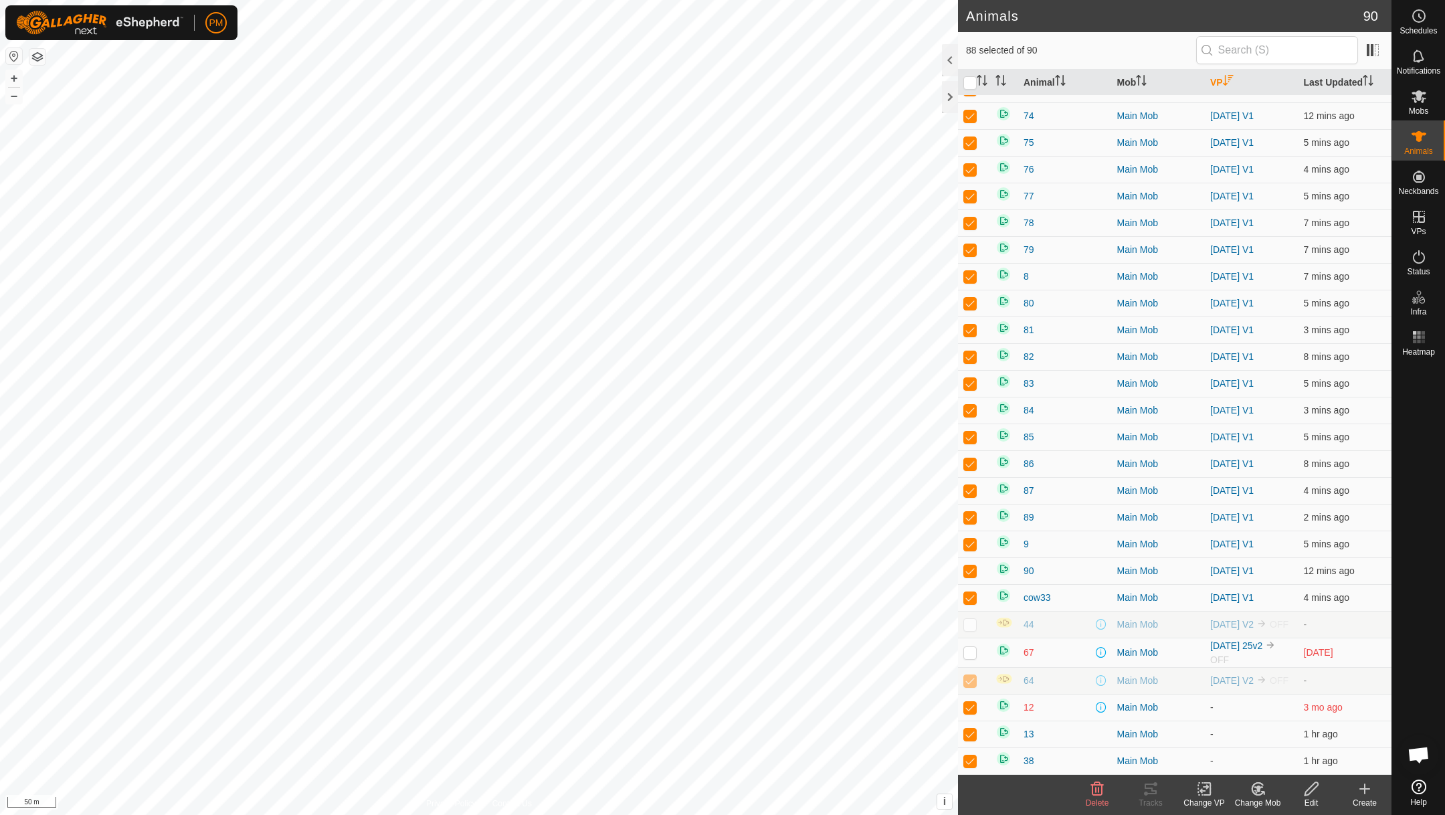
click at [969, 681] on p-checkbox at bounding box center [969, 680] width 13 height 11
checkbox input "false"
click at [970, 708] on p-checkbox at bounding box center [969, 707] width 13 height 11
checkbox input "false"
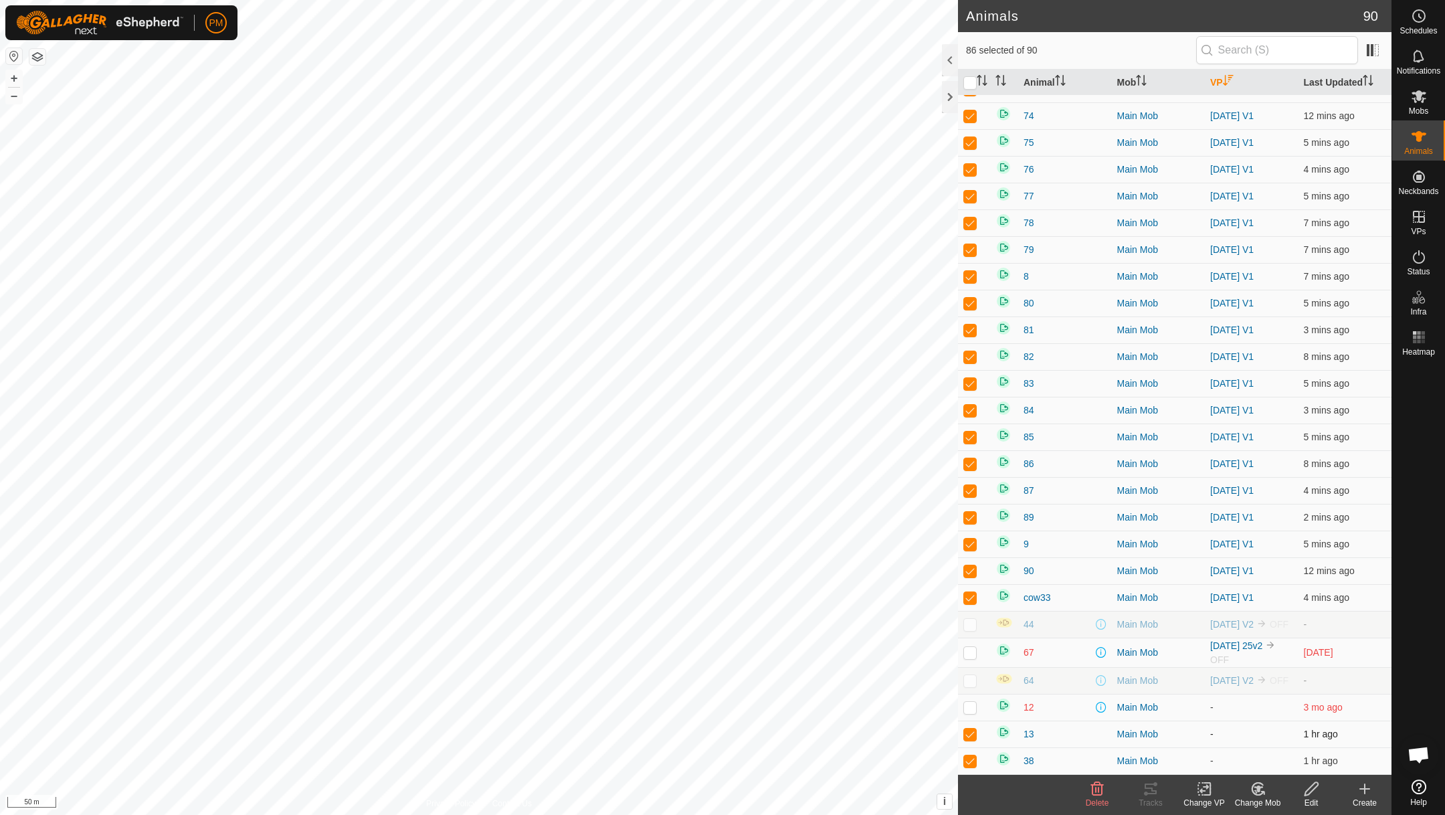
click at [968, 734] on p-checkbox at bounding box center [969, 734] width 13 height 11
click at [968, 735] on p-checkbox at bounding box center [969, 734] width 13 height 11
click at [967, 735] on p-checkbox at bounding box center [969, 734] width 13 height 11
checkbox input "true"
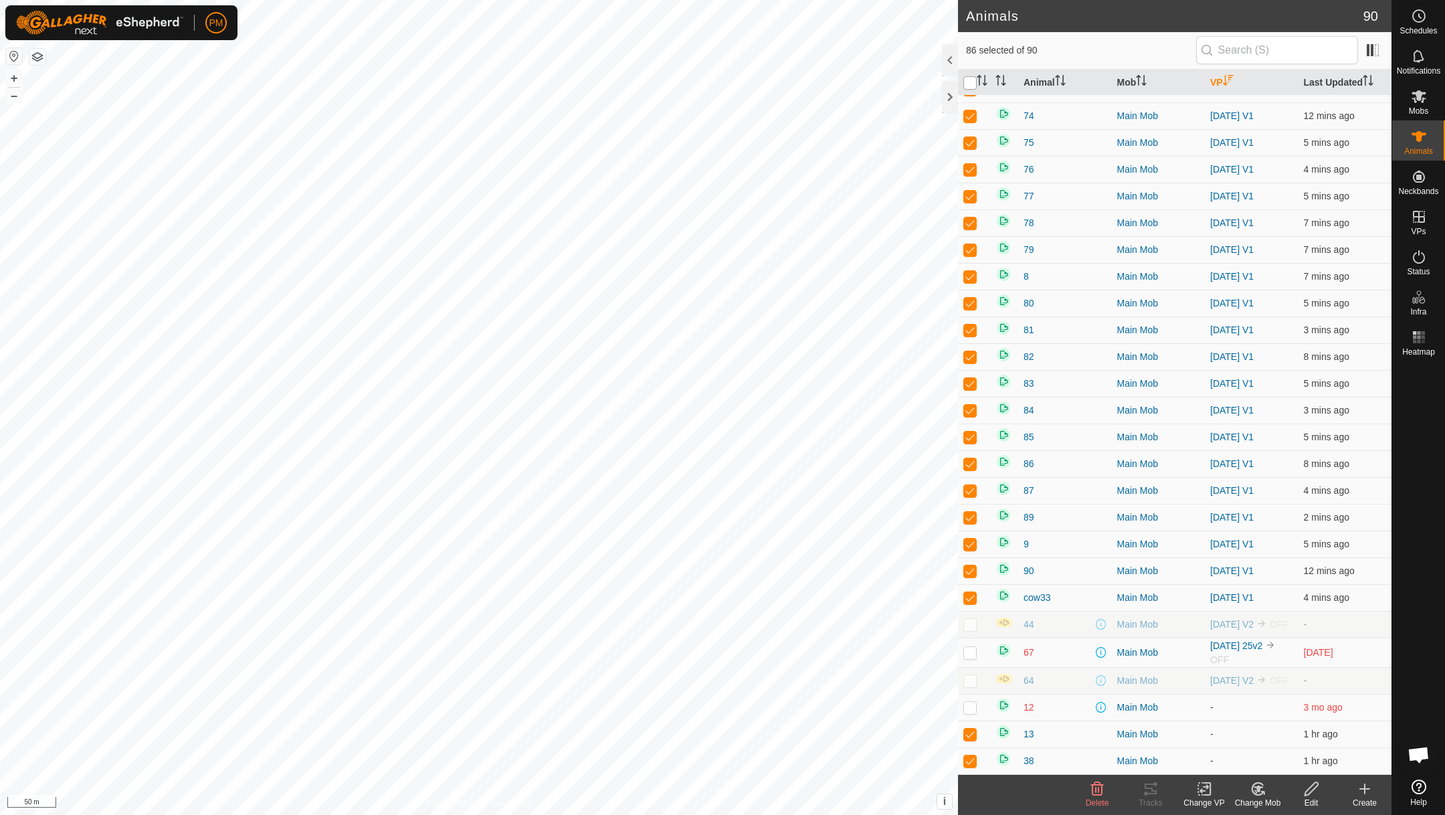
click at [969, 86] on input "checkbox" at bounding box center [969, 82] width 13 height 13
checkbox input "true"
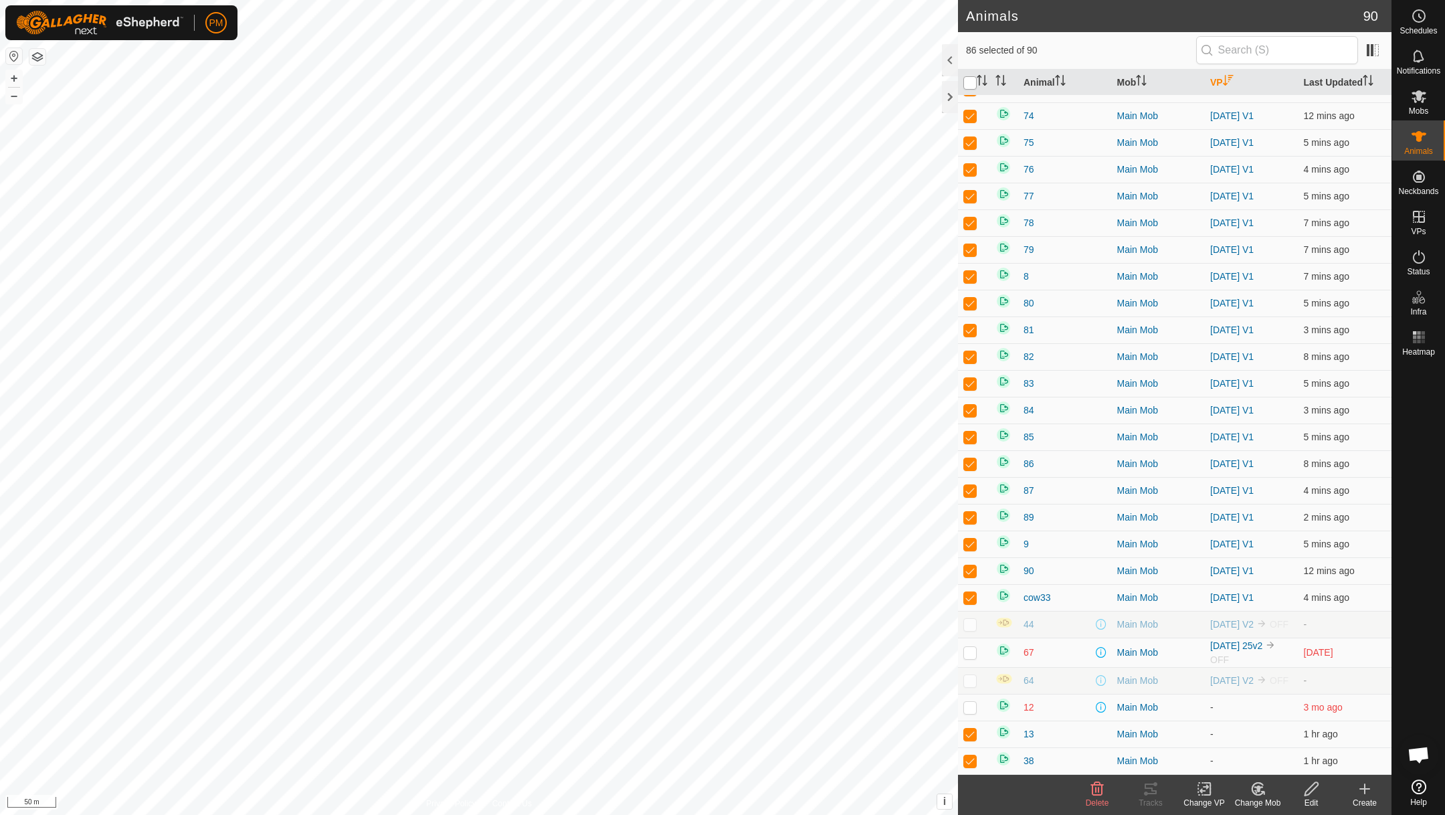
checkbox input "true"
click at [970, 86] on input "checkbox" at bounding box center [969, 82] width 13 height 13
checkbox input "false"
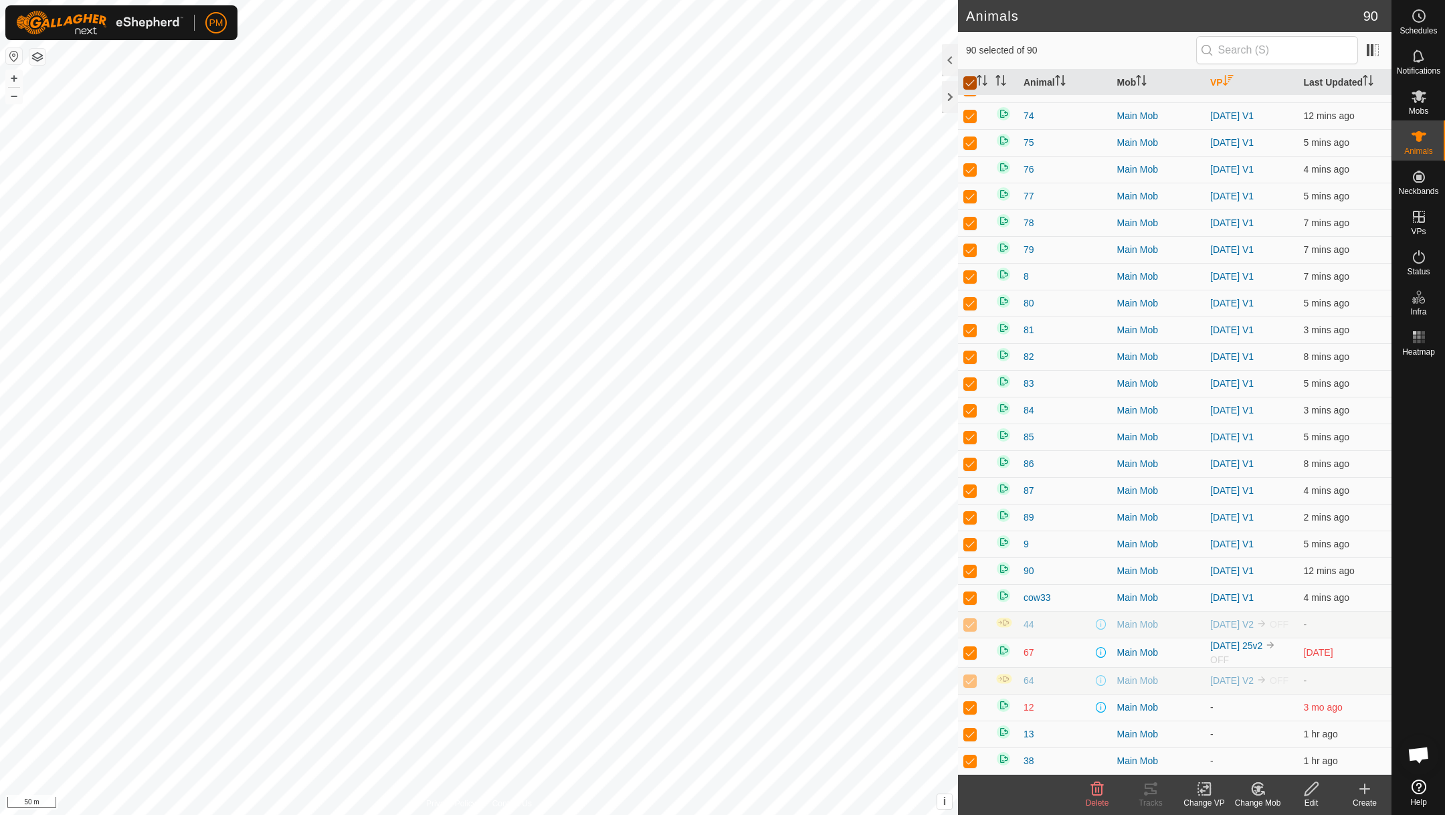
checkbox input "false"
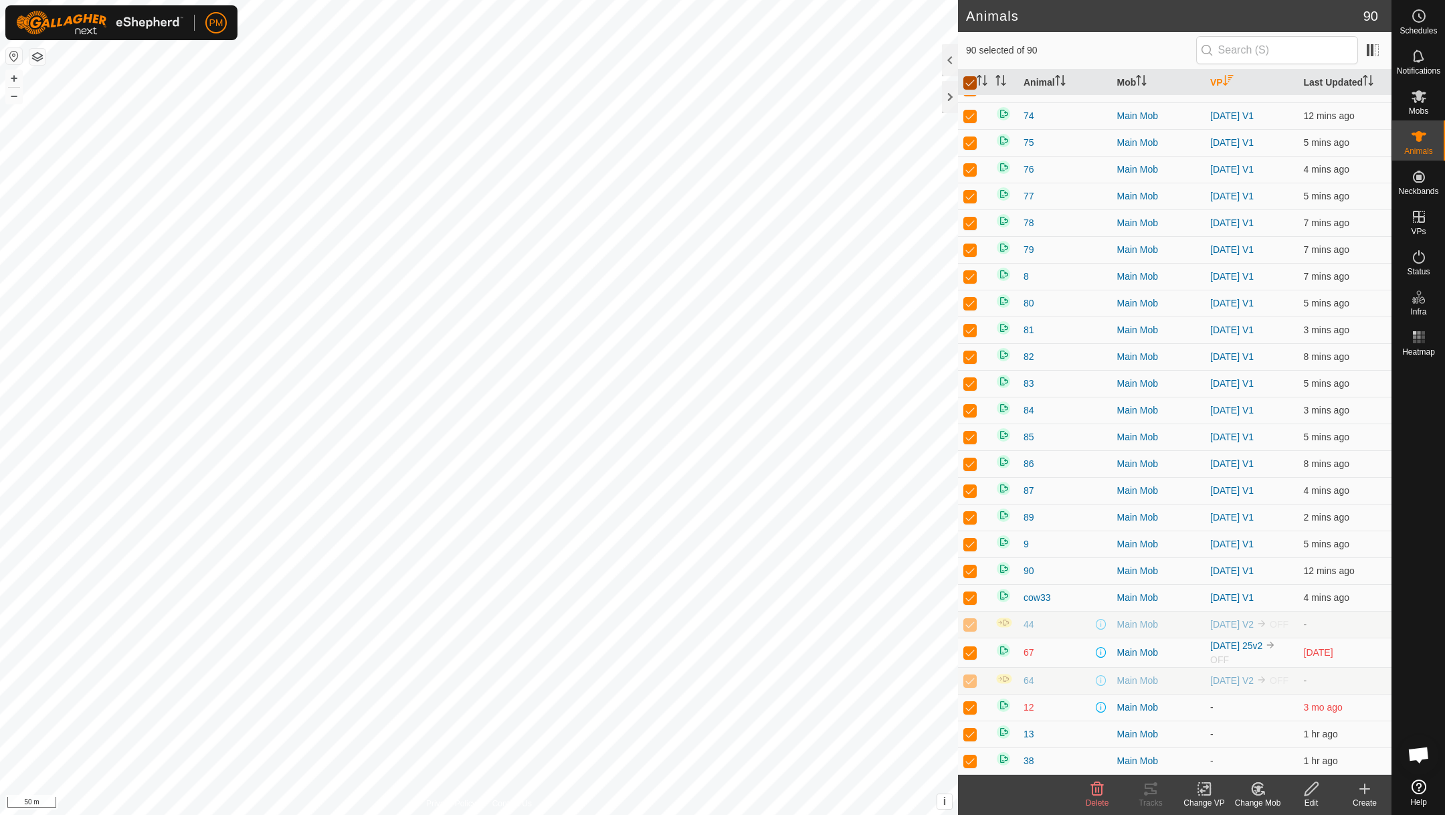
checkbox input "false"
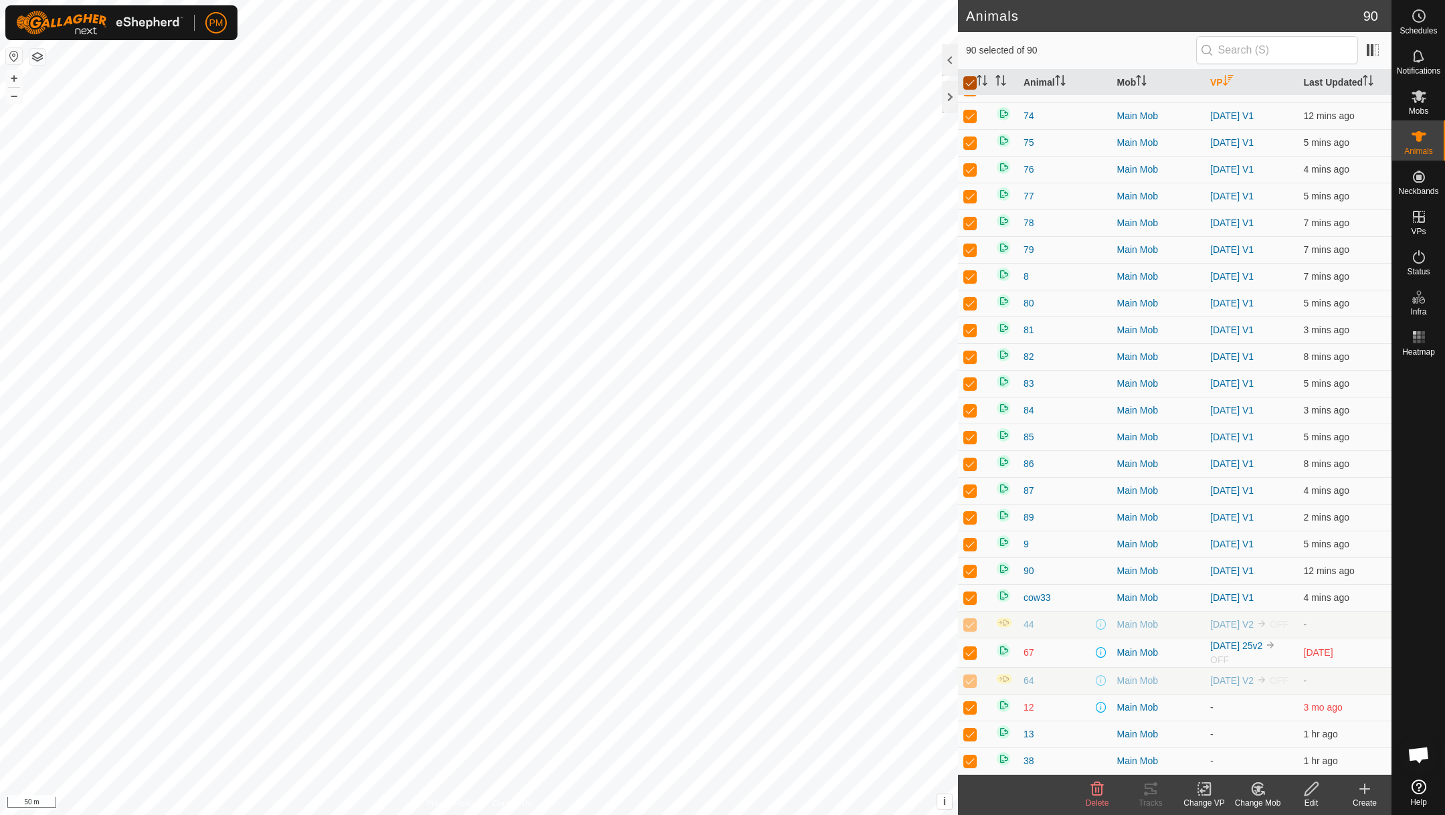
checkbox input "false"
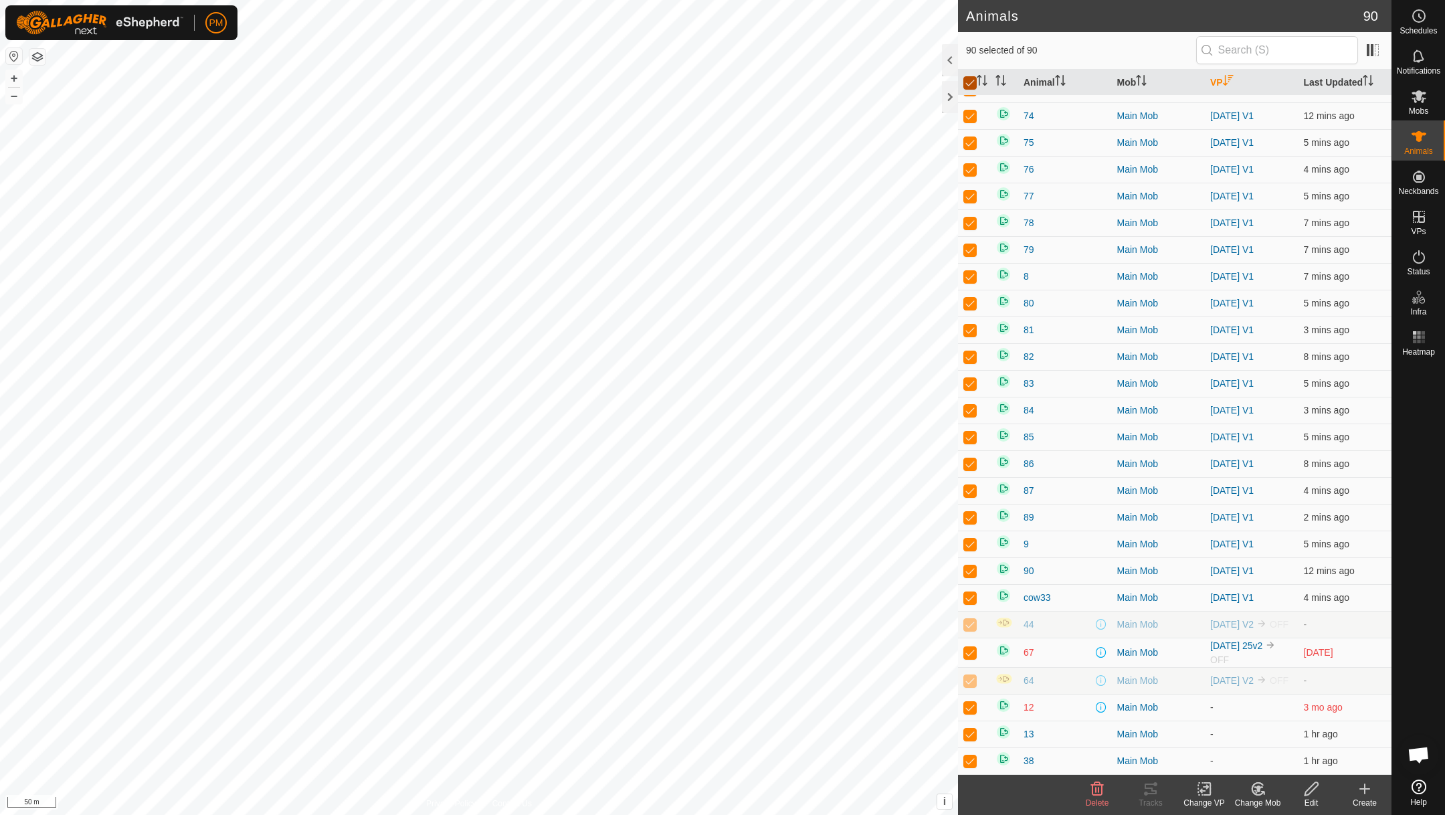
checkbox input "false"
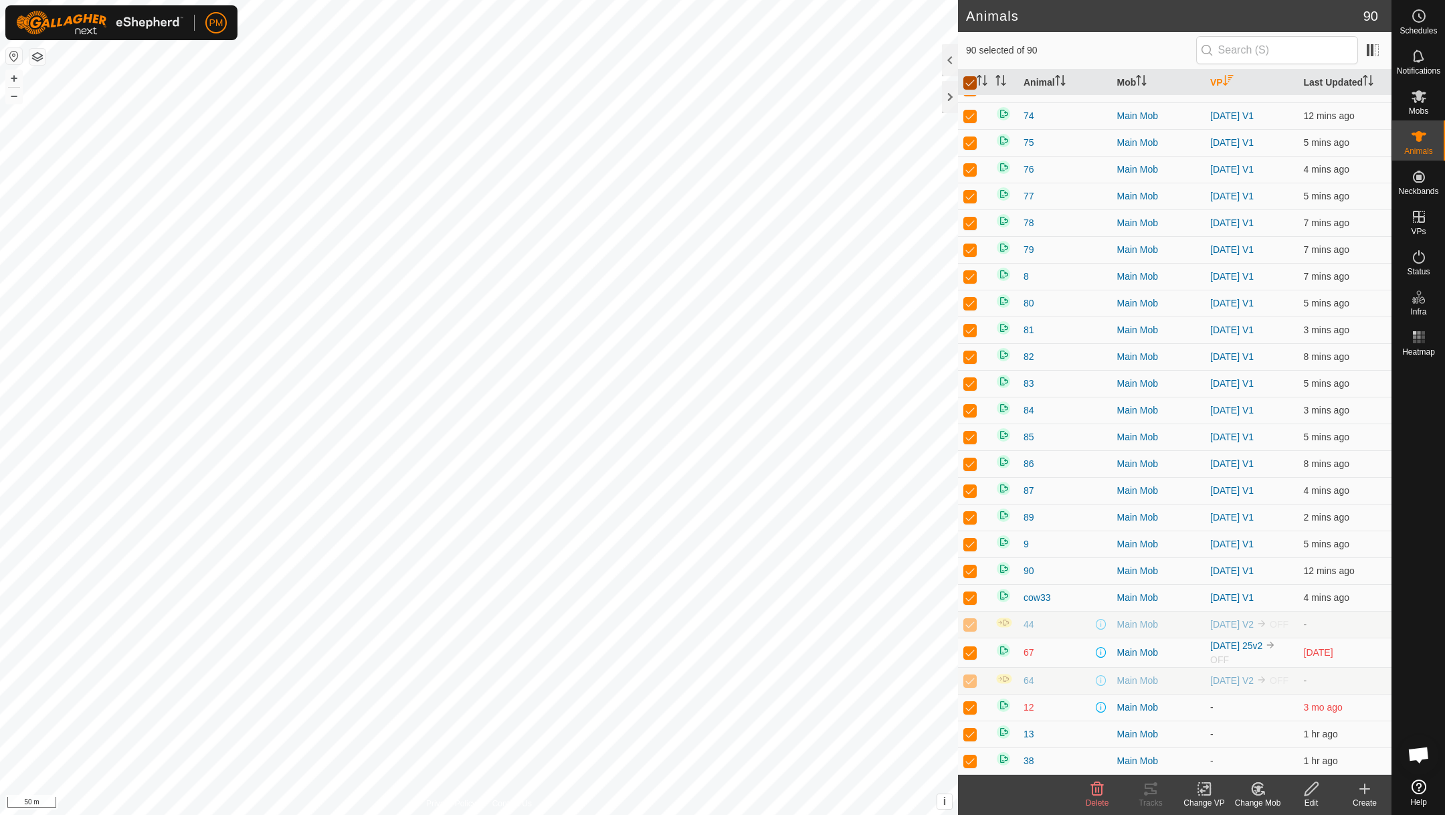
checkbox input "false"
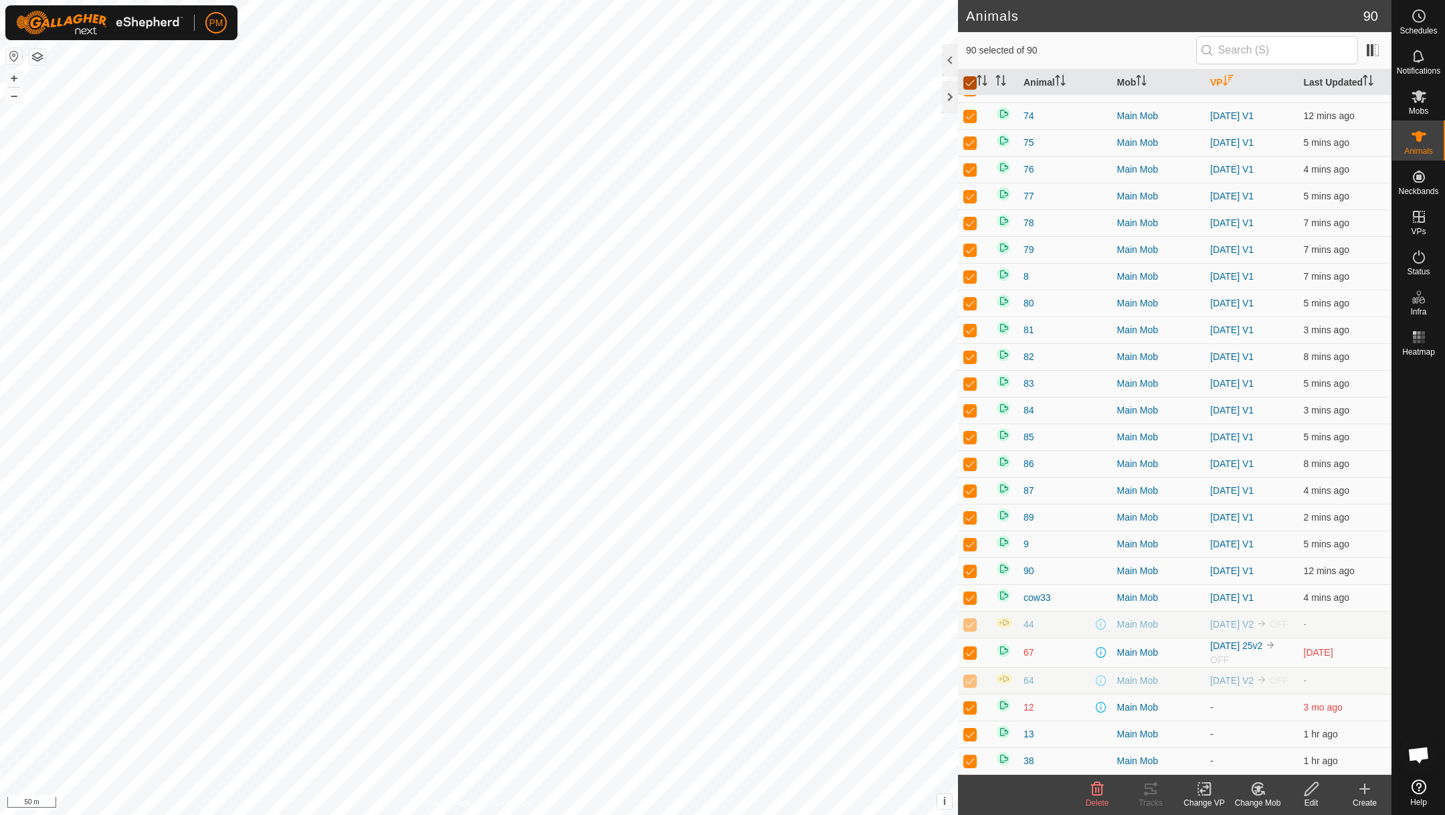
checkbox input "false"
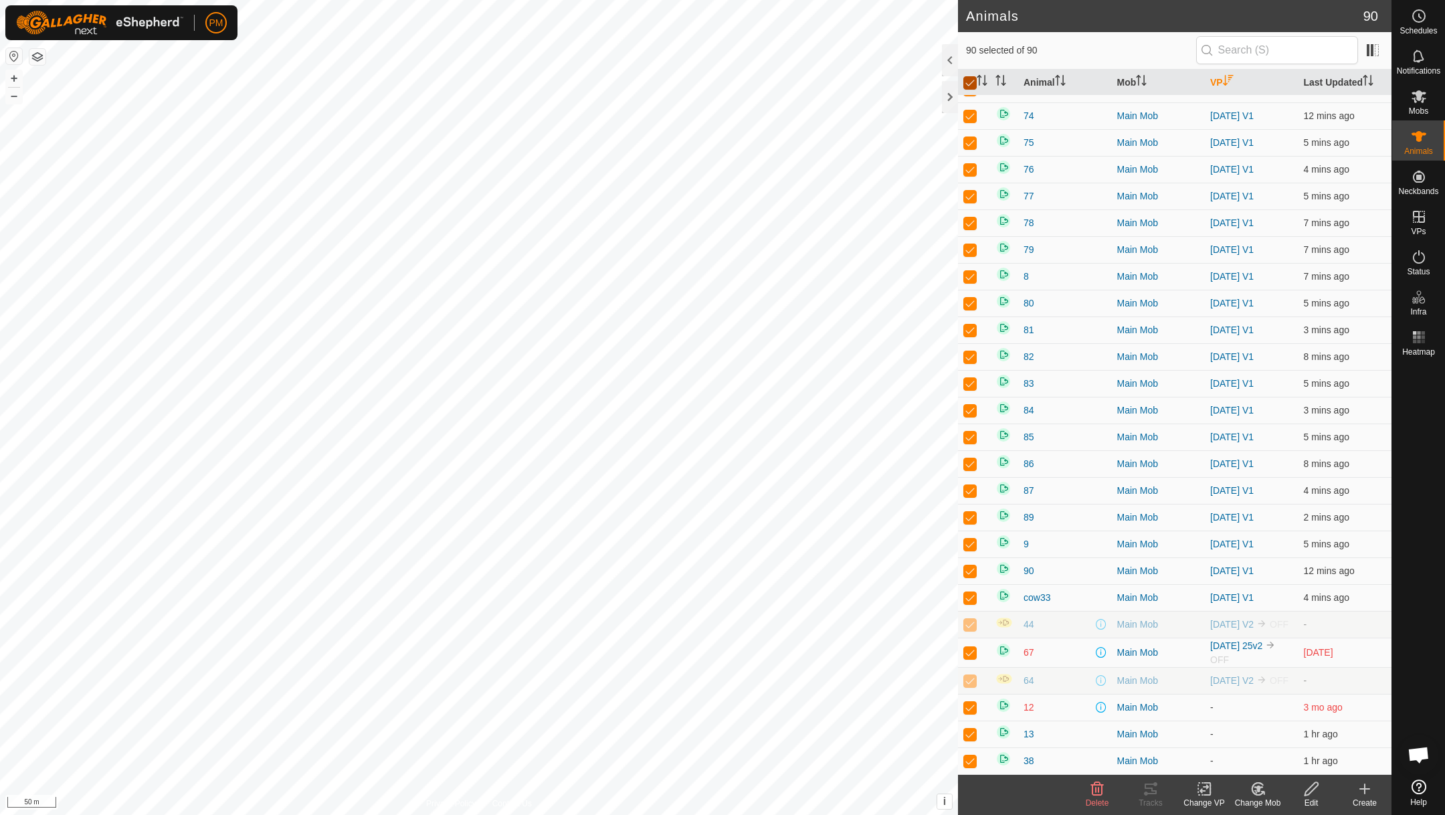
checkbox input "false"
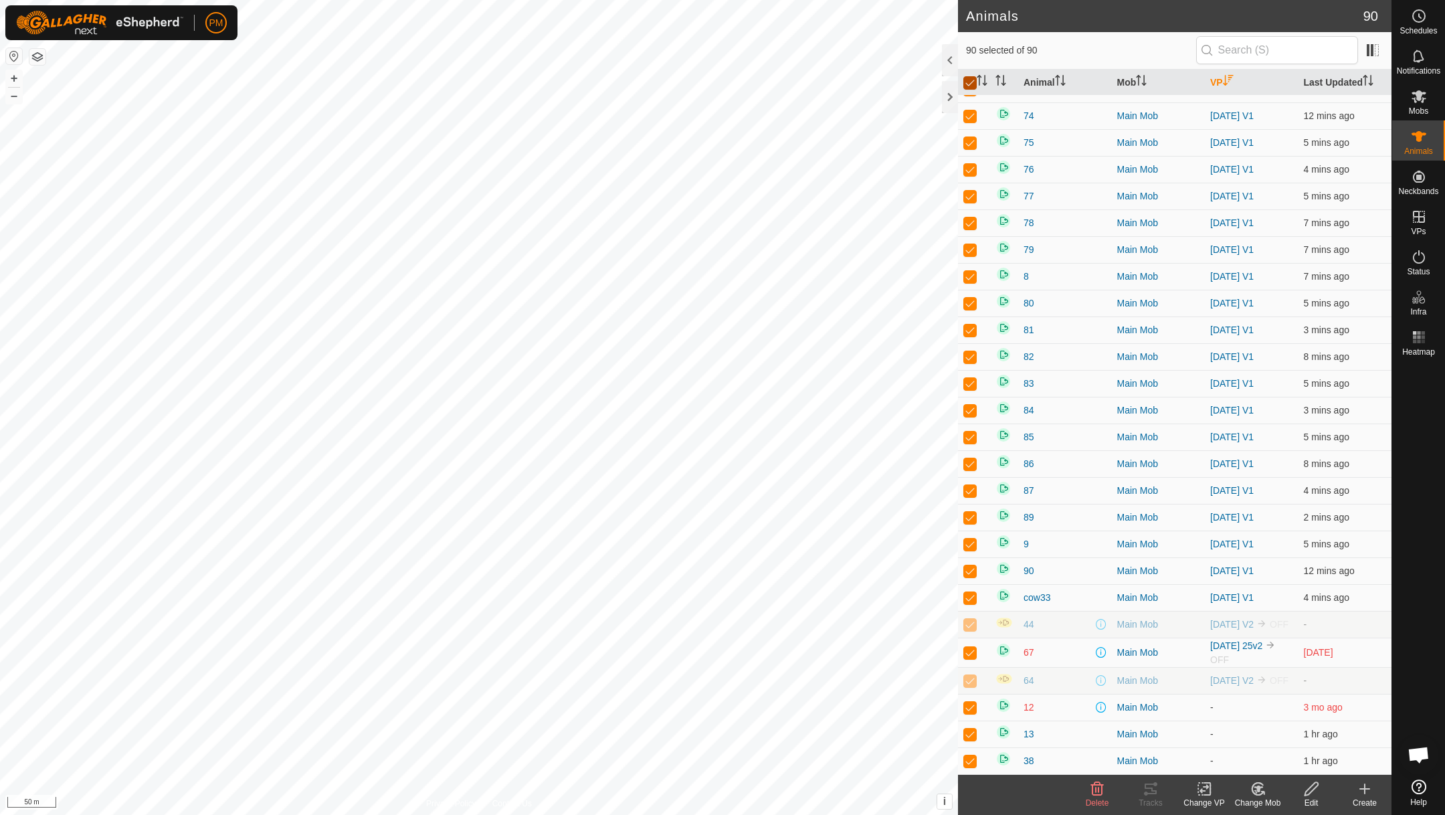
checkbox input "false"
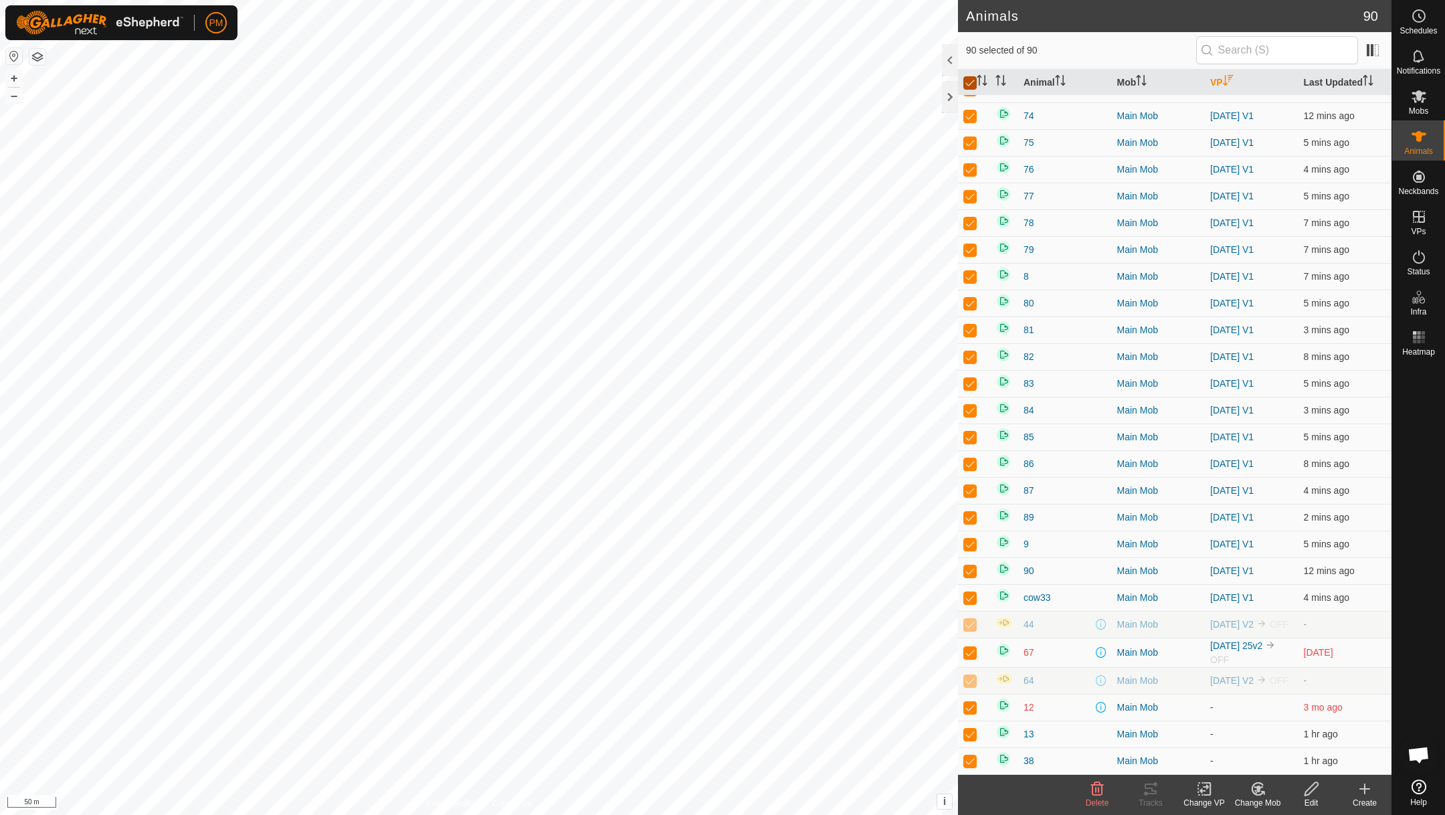
checkbox input "false"
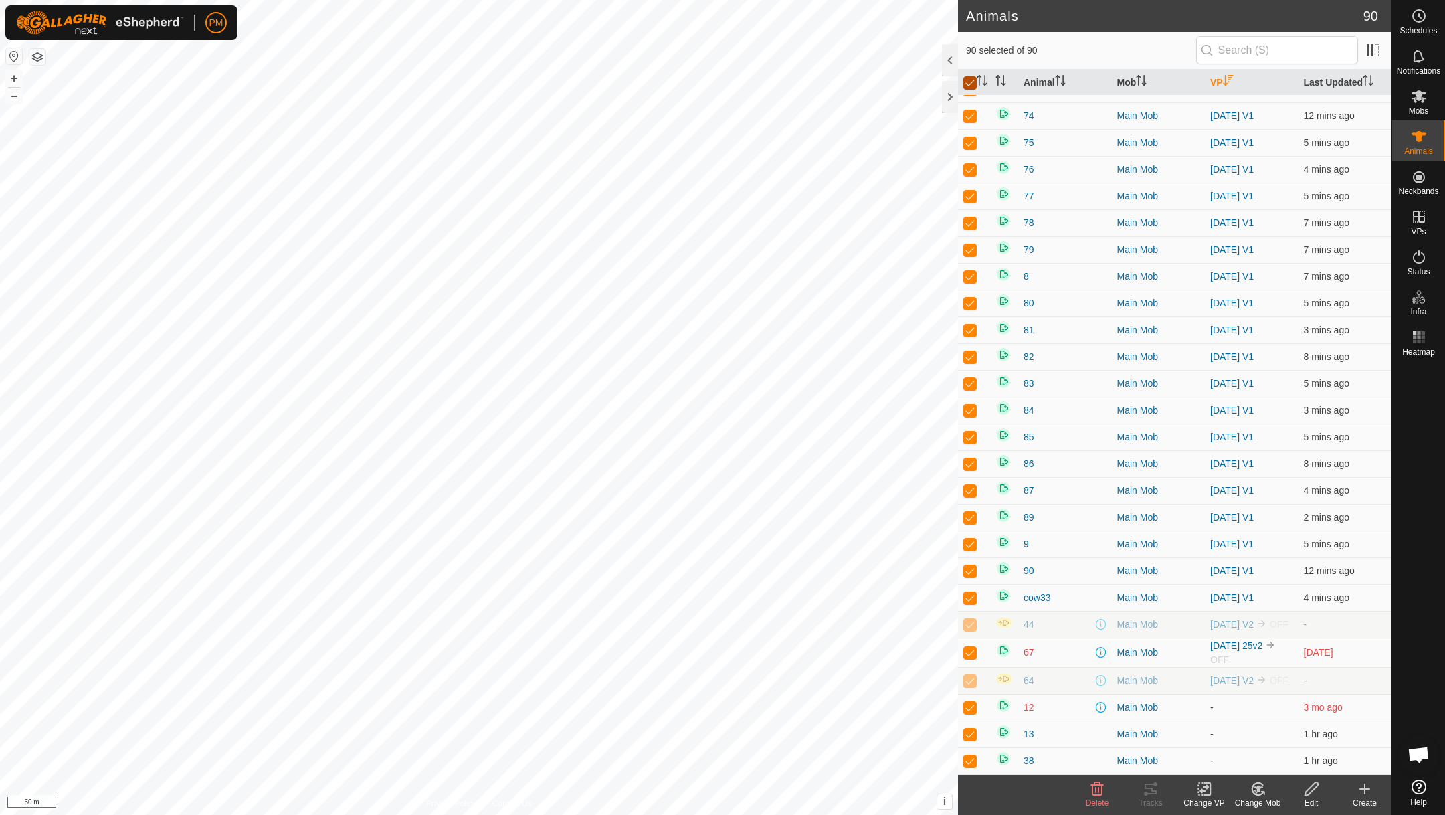
checkbox input "false"
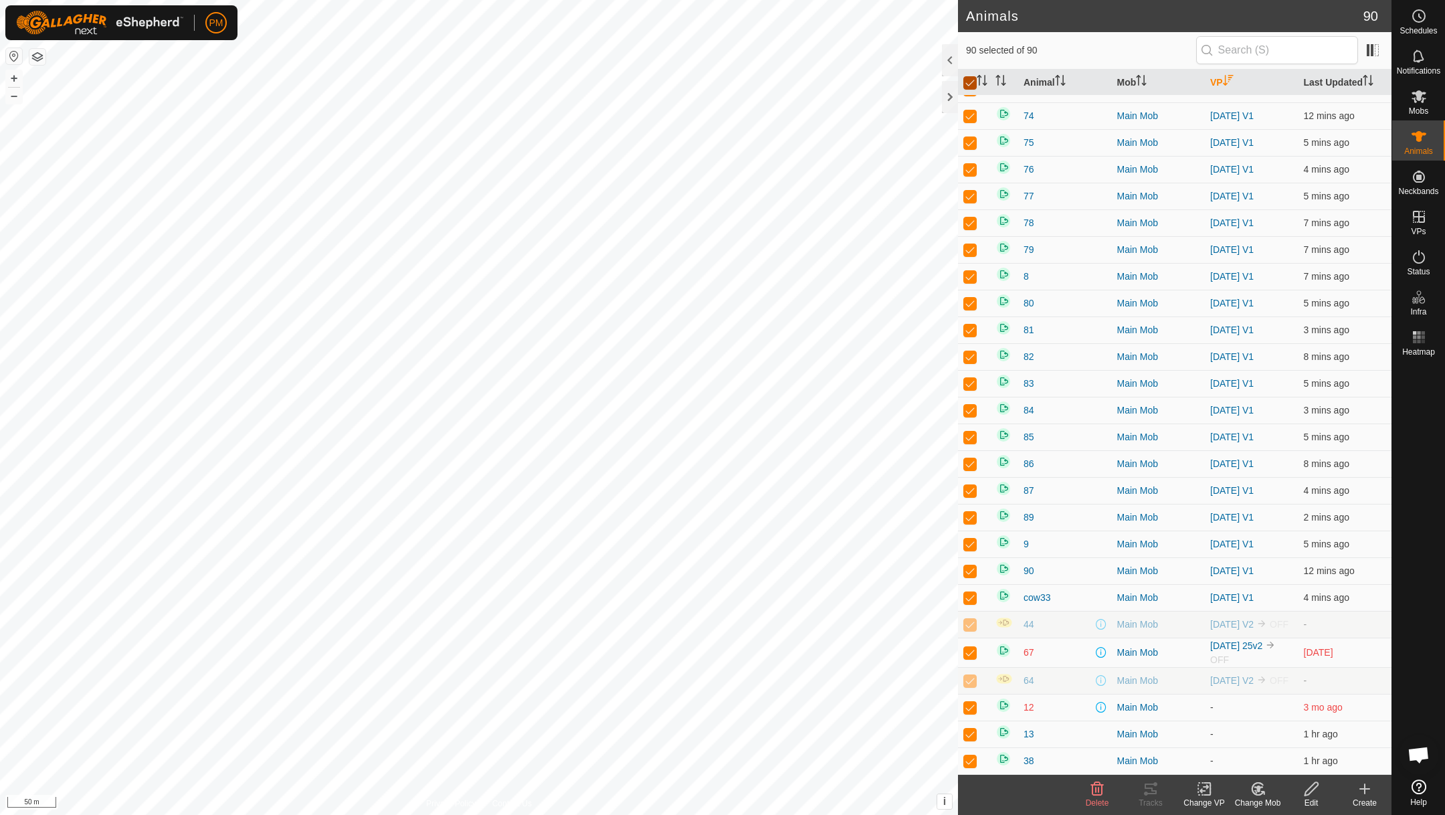
checkbox input "false"
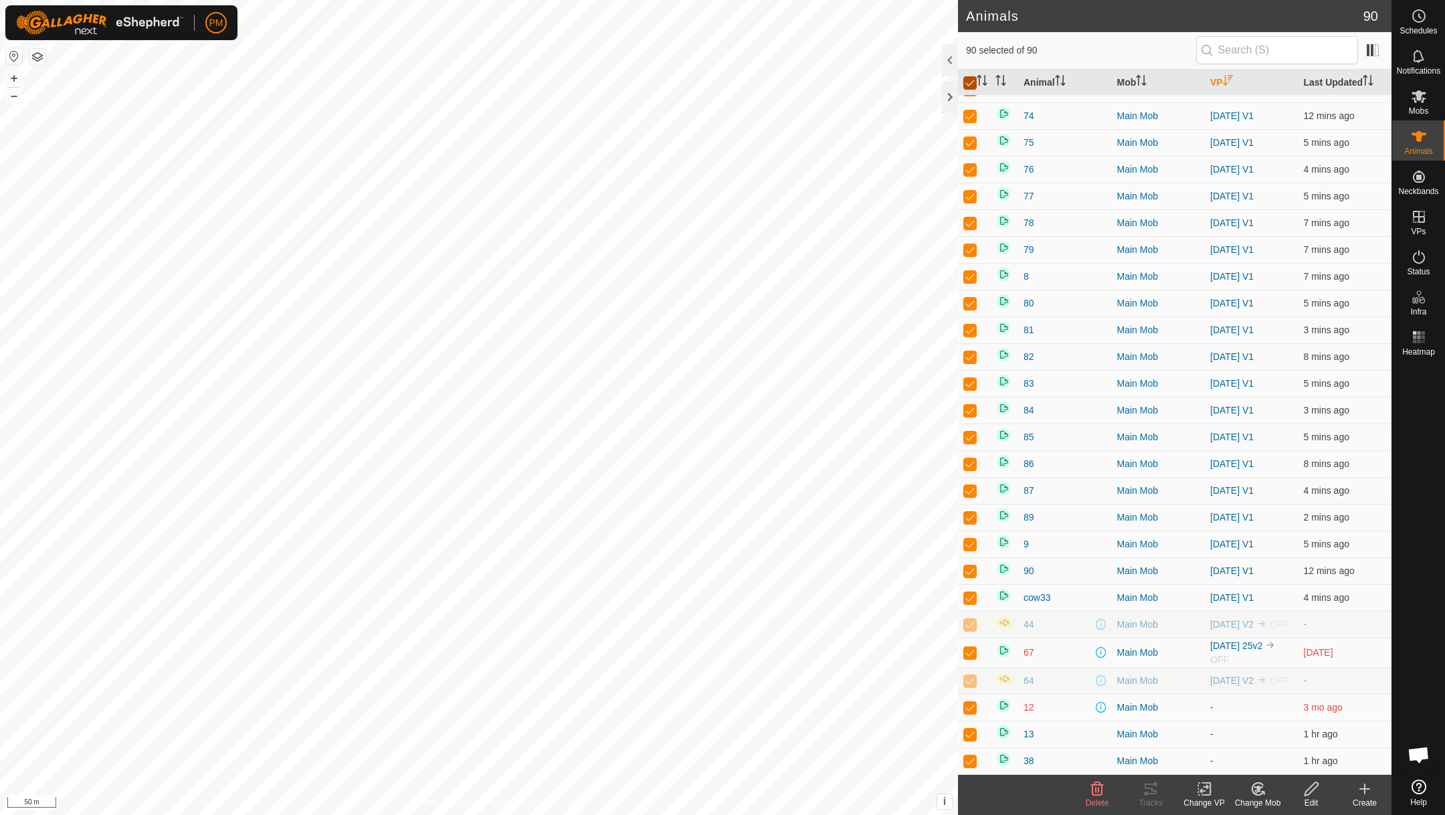
checkbox input "false"
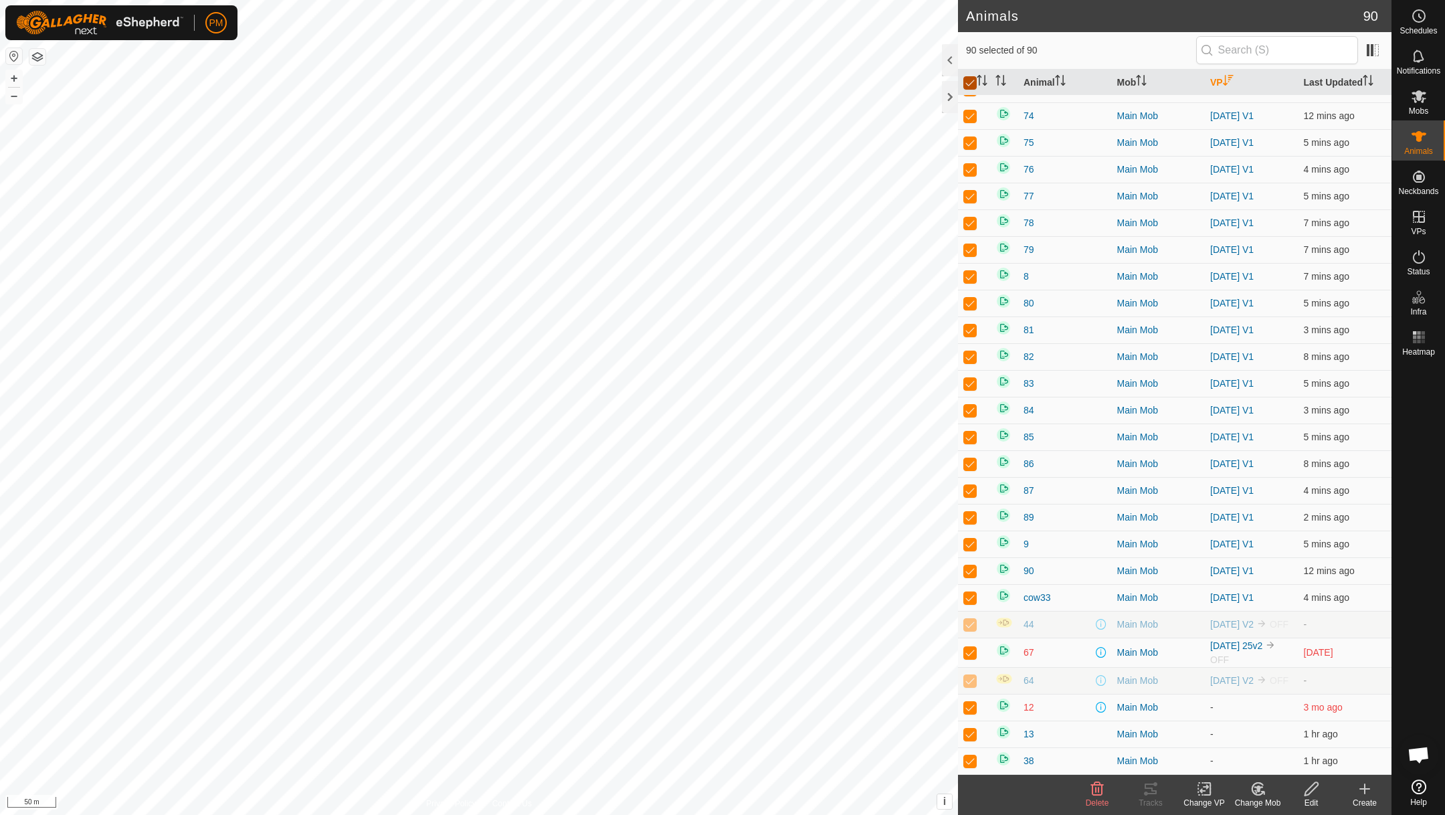
checkbox input "false"
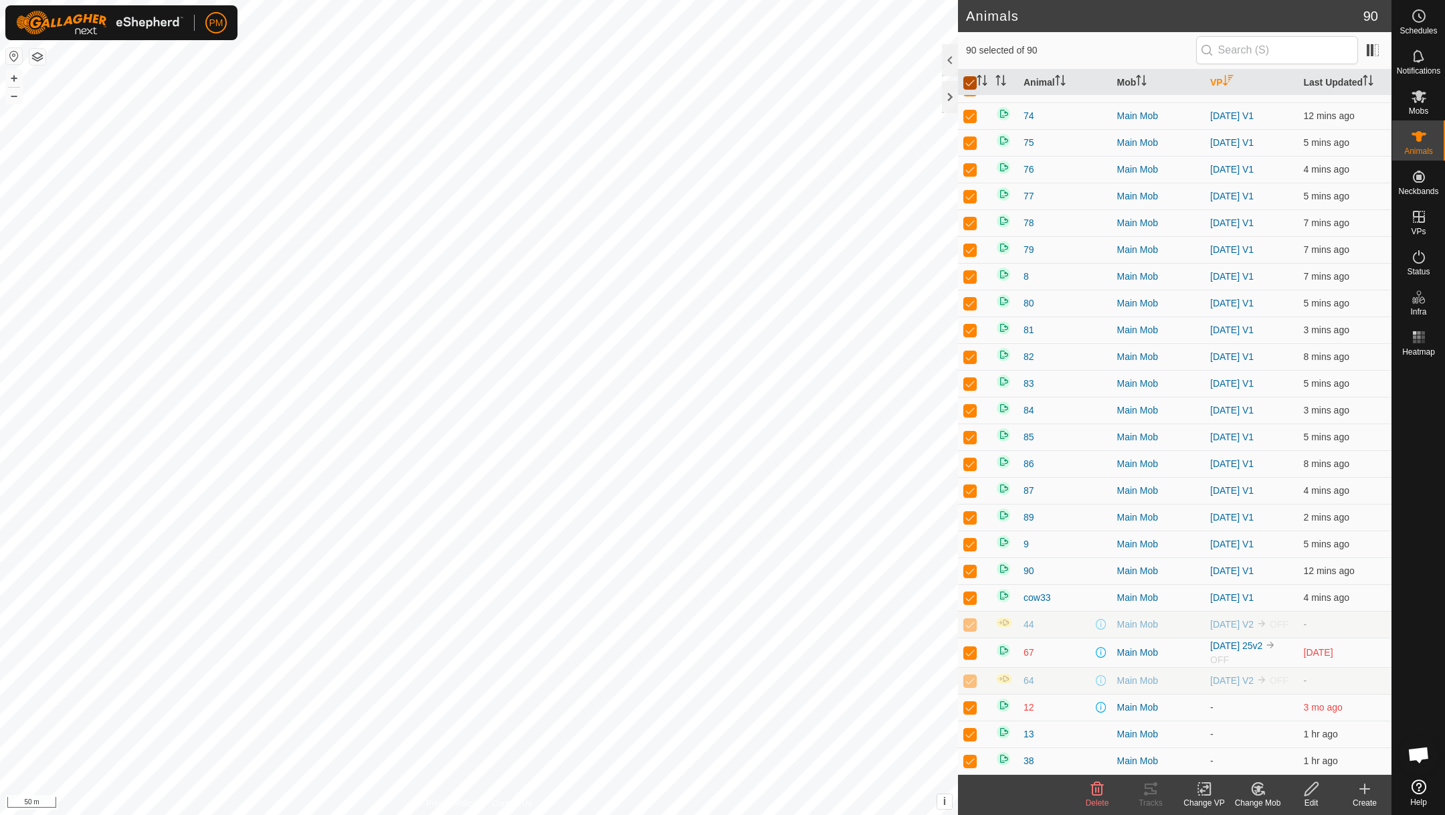
checkbox input "false"
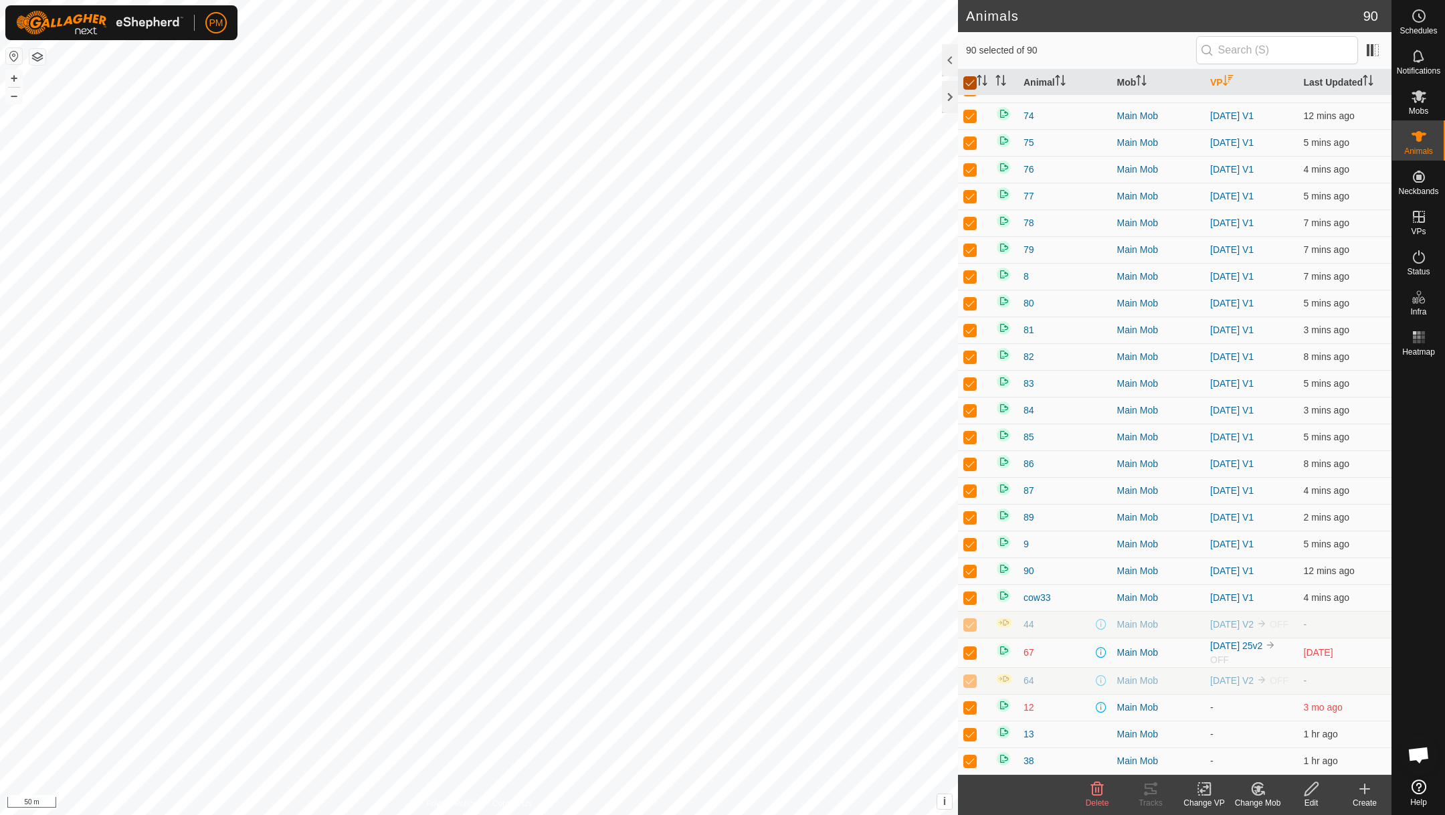
checkbox input "false"
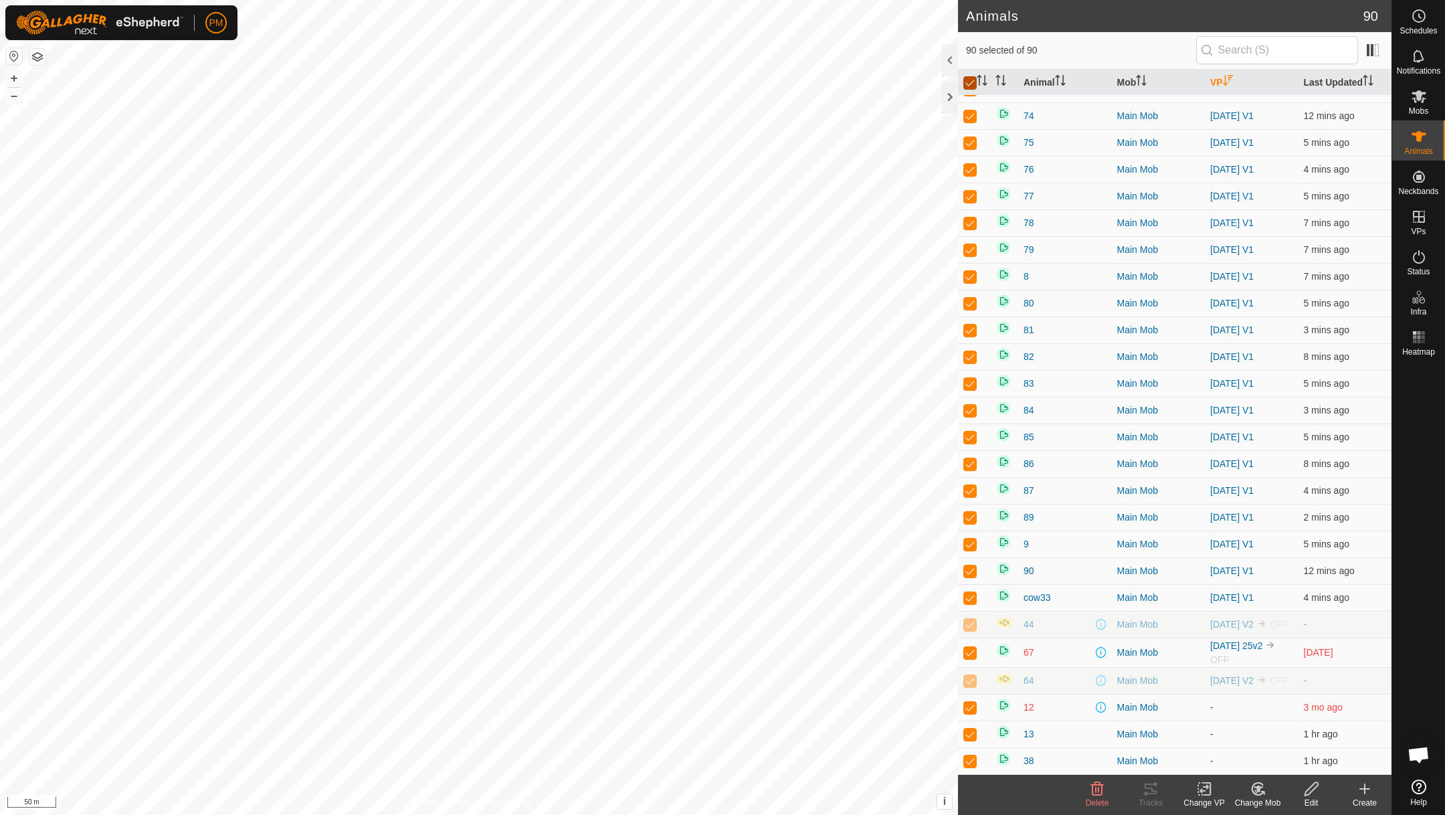
checkbox input "false"
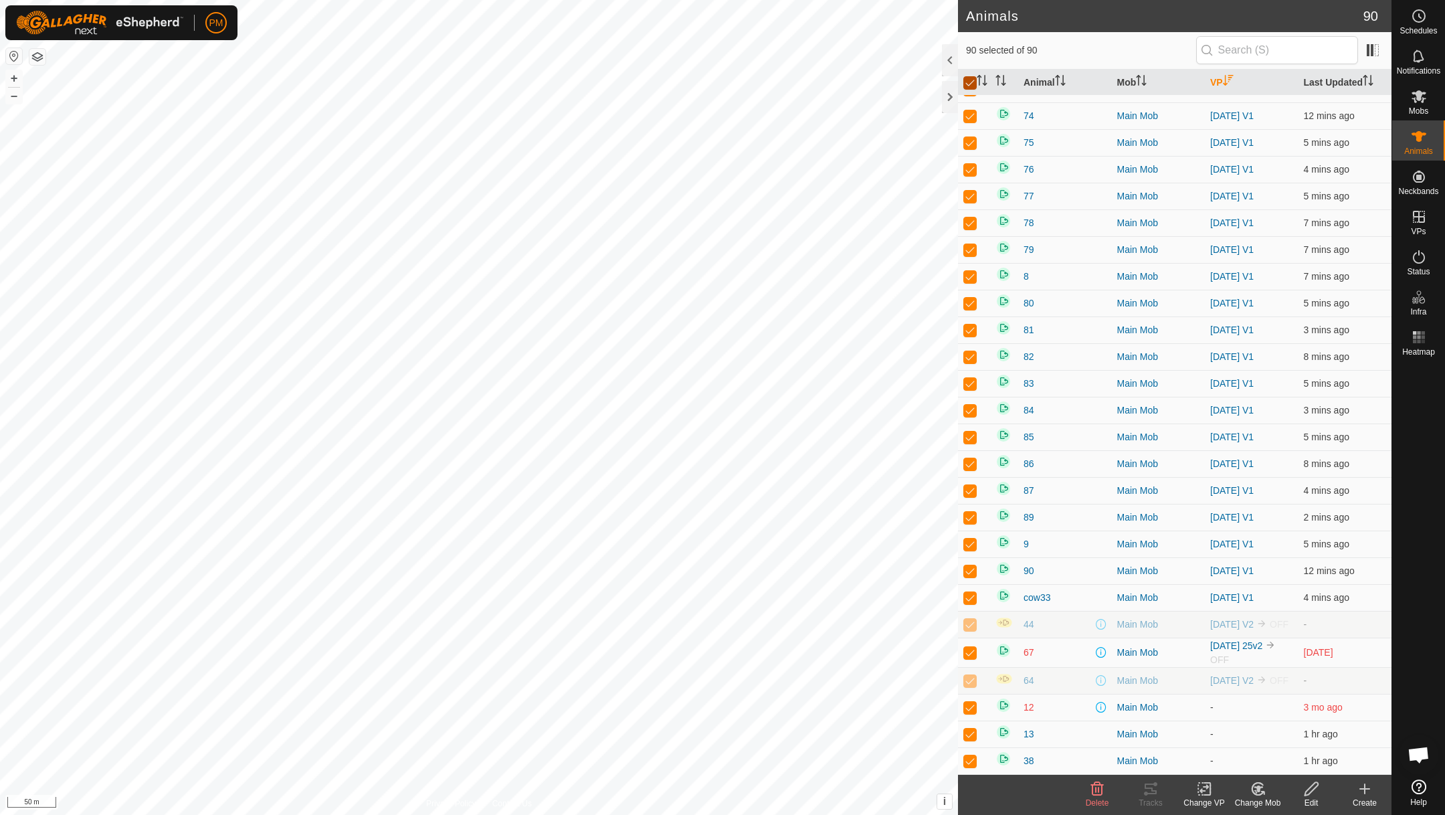
checkbox input "false"
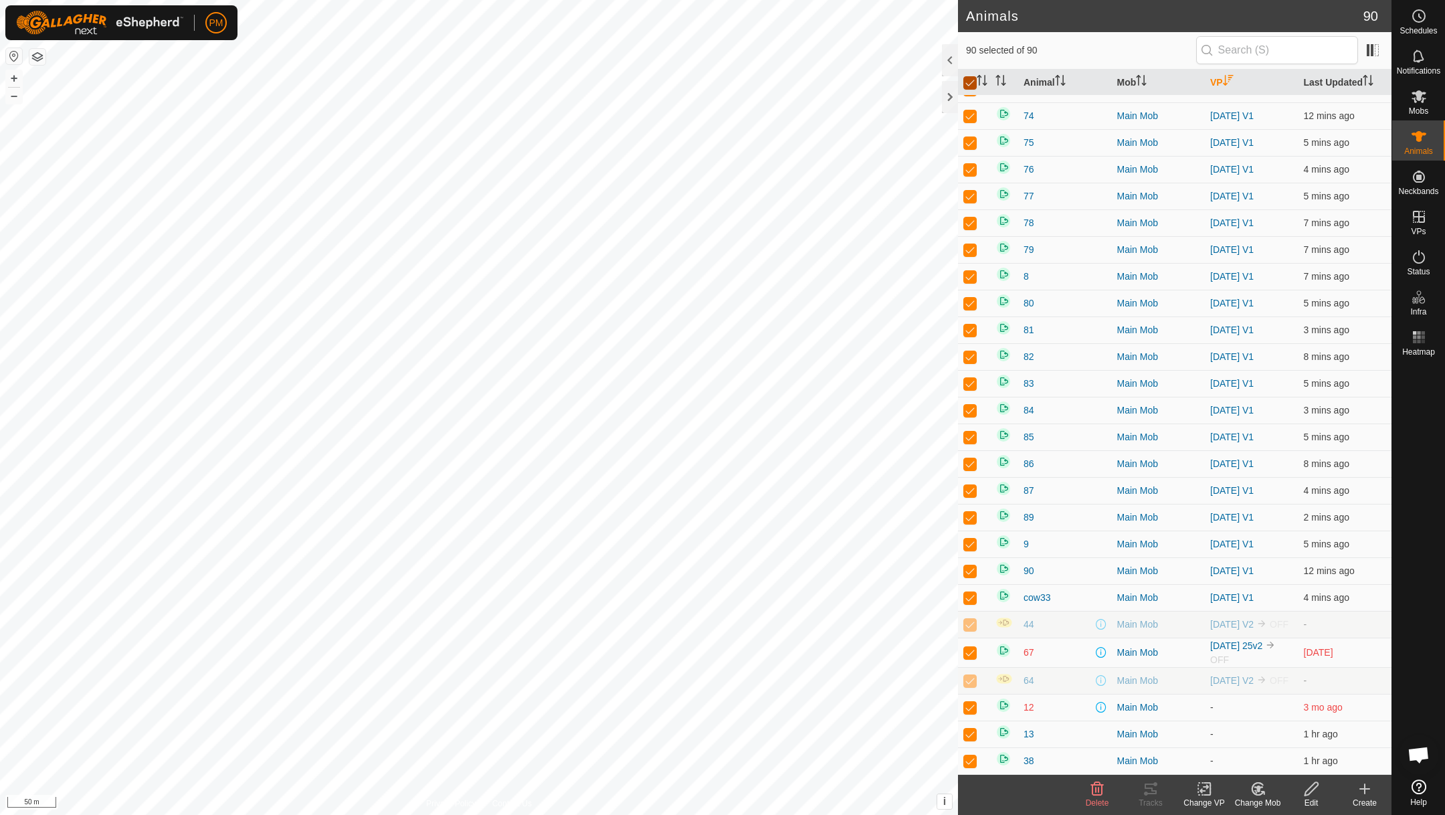
checkbox input "false"
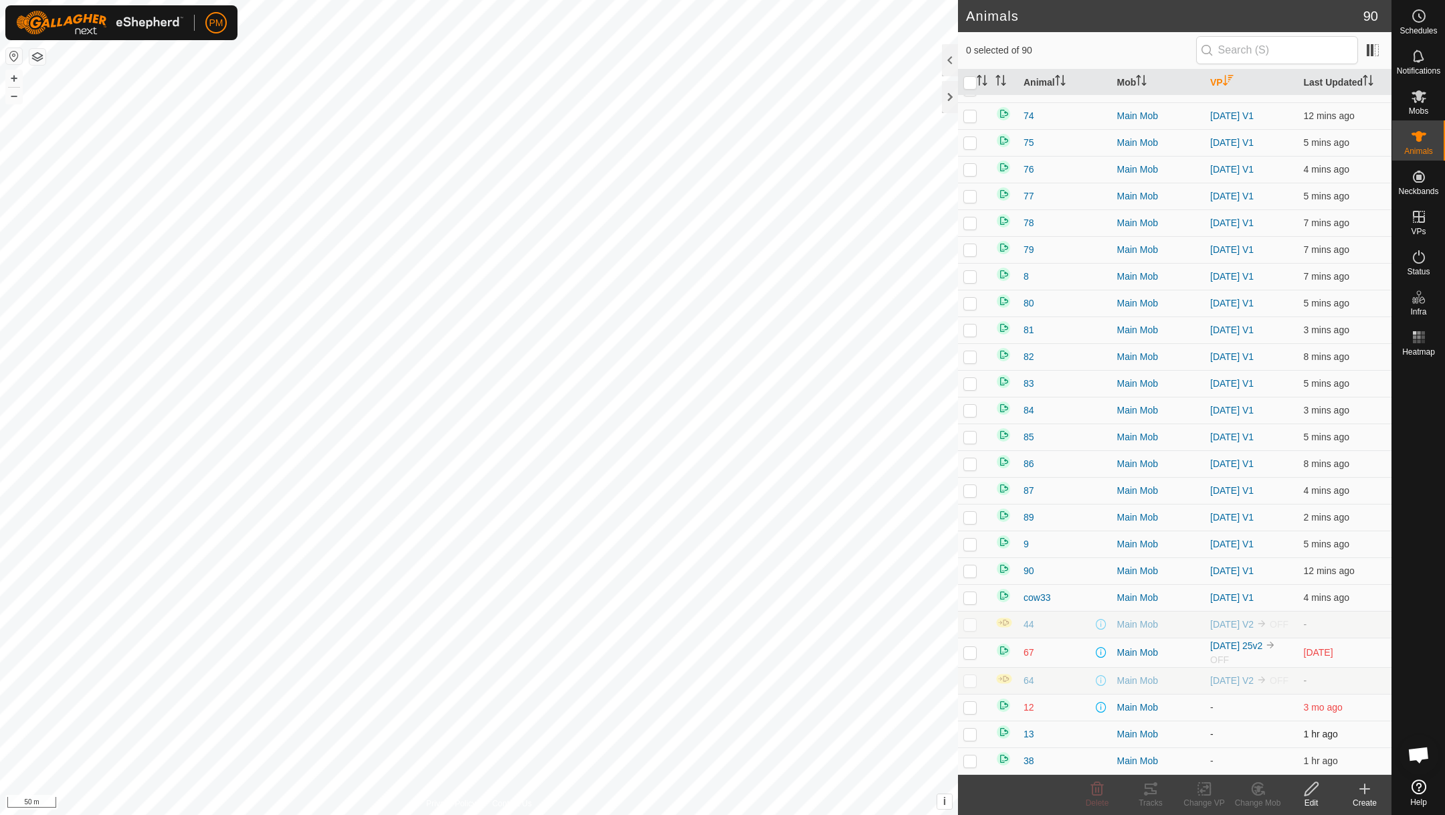
click at [969, 733] on p-checkbox at bounding box center [969, 734] width 13 height 11
checkbox input "true"
click at [971, 761] on p-checkbox at bounding box center [969, 760] width 13 height 11
checkbox input "true"
click at [969, 729] on p-checkbox at bounding box center [969, 734] width 13 height 11
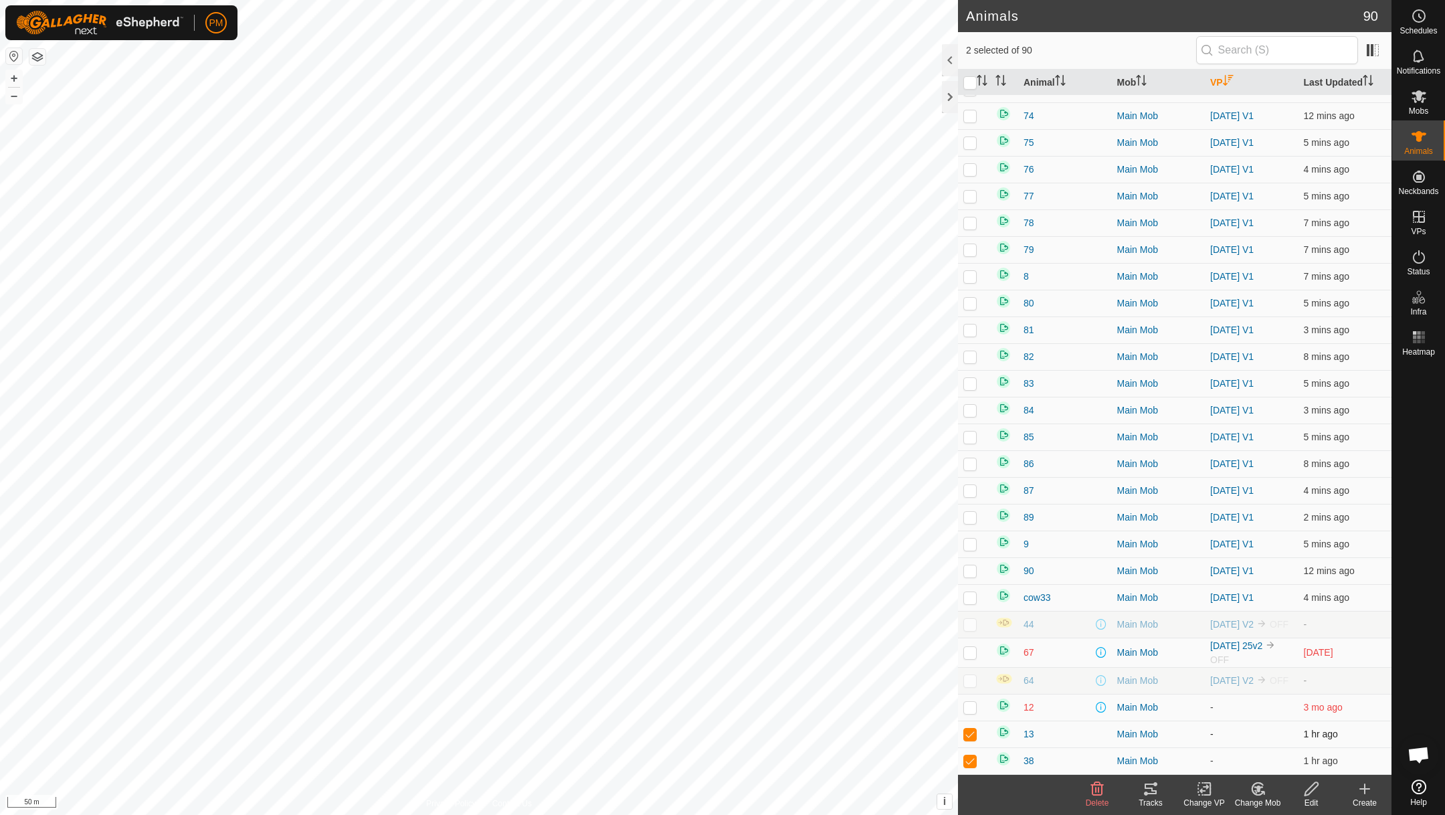
checkbox input "false"
click at [969, 757] on p-checkbox at bounding box center [969, 760] width 13 height 11
checkbox input "false"
click at [968, 83] on input "checkbox" at bounding box center [969, 82] width 13 height 13
checkbox input "true"
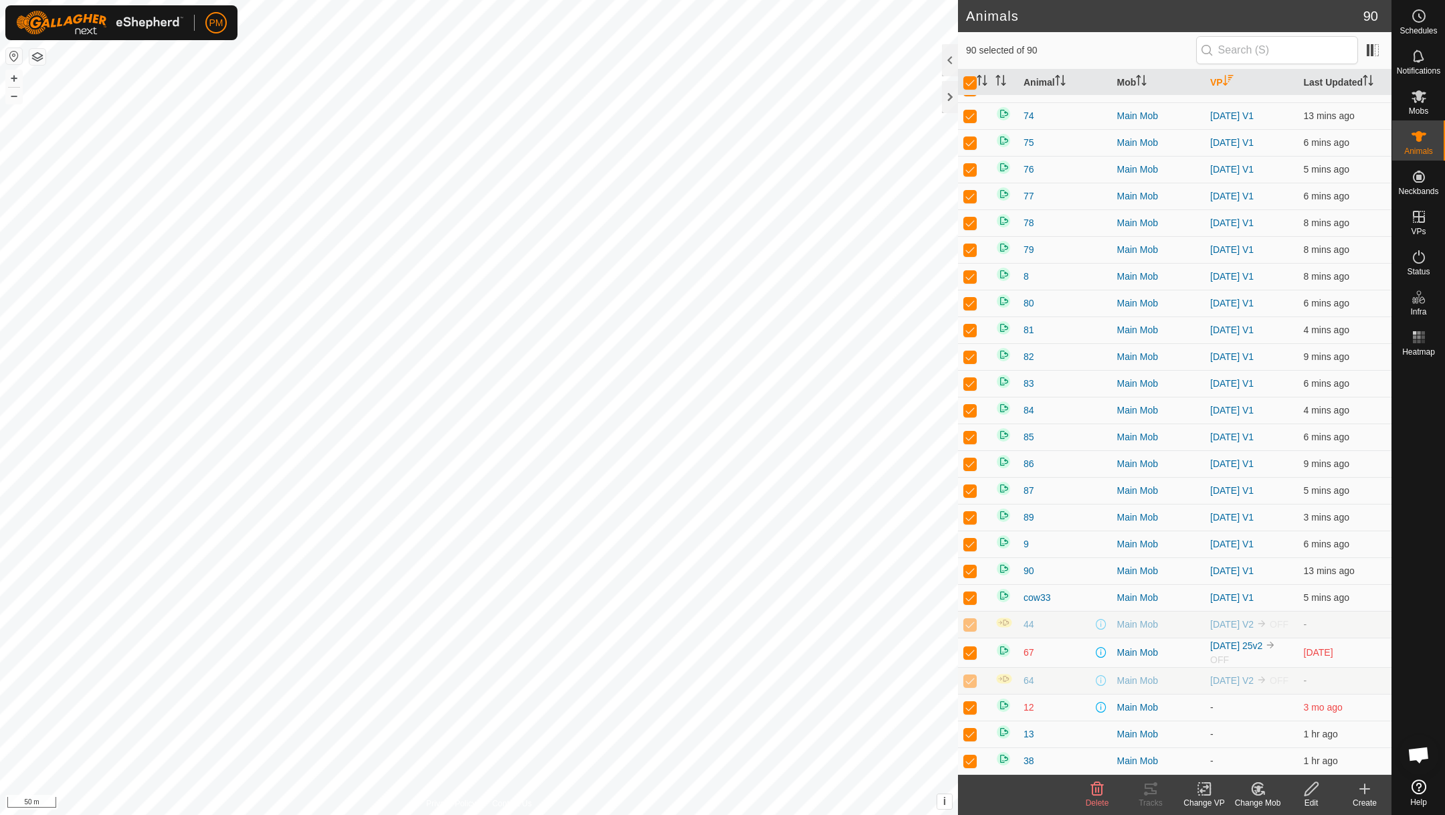
click at [968, 619] on p-checkbox at bounding box center [969, 624] width 13 height 11
click at [965, 647] on p-checkbox at bounding box center [969, 652] width 13 height 11
click at [969, 678] on p-checkbox at bounding box center [969, 680] width 13 height 11
click at [968, 706] on p-checkbox at bounding box center [969, 707] width 13 height 11
click at [967, 737] on p-checkbox at bounding box center [969, 734] width 13 height 11
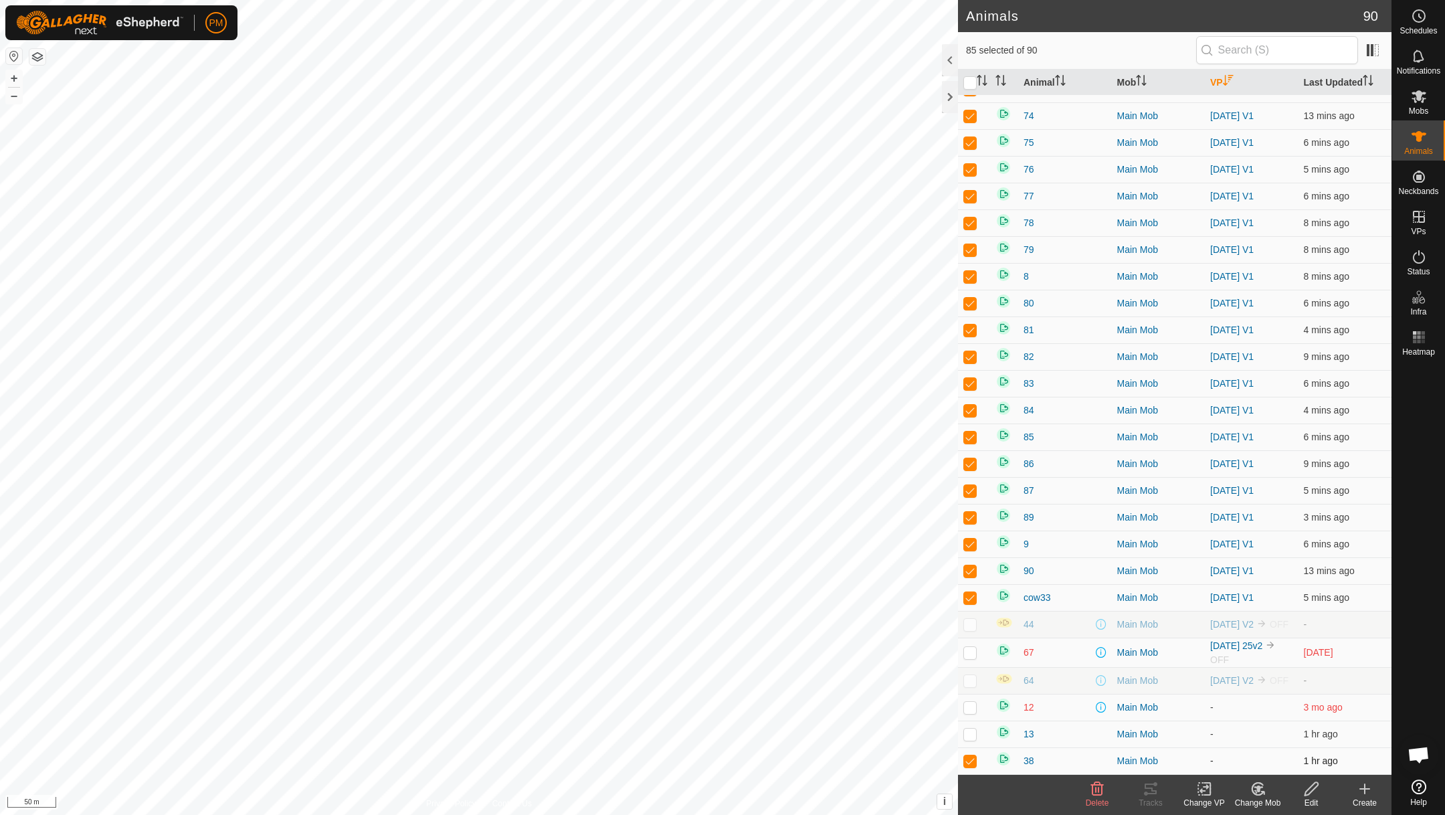
click at [968, 761] on p-checkbox at bounding box center [969, 760] width 13 height 11
click at [1205, 785] on icon at bounding box center [1203, 789] width 9 height 9
click at [1222, 723] on link "Choose VP..." at bounding box center [1244, 730] width 132 height 27
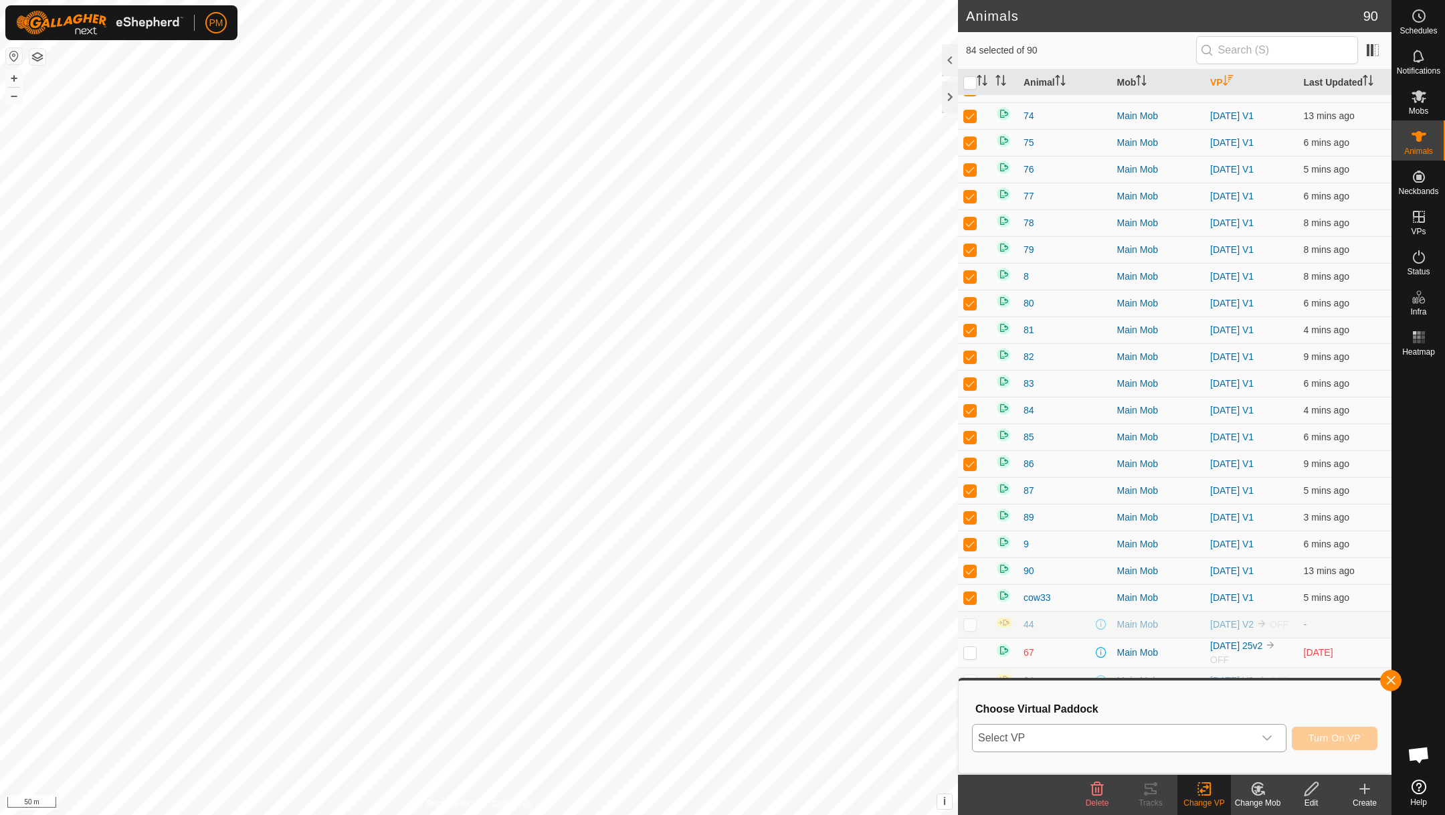
click at [1086, 731] on span "Select VP" at bounding box center [1113, 738] width 281 height 27
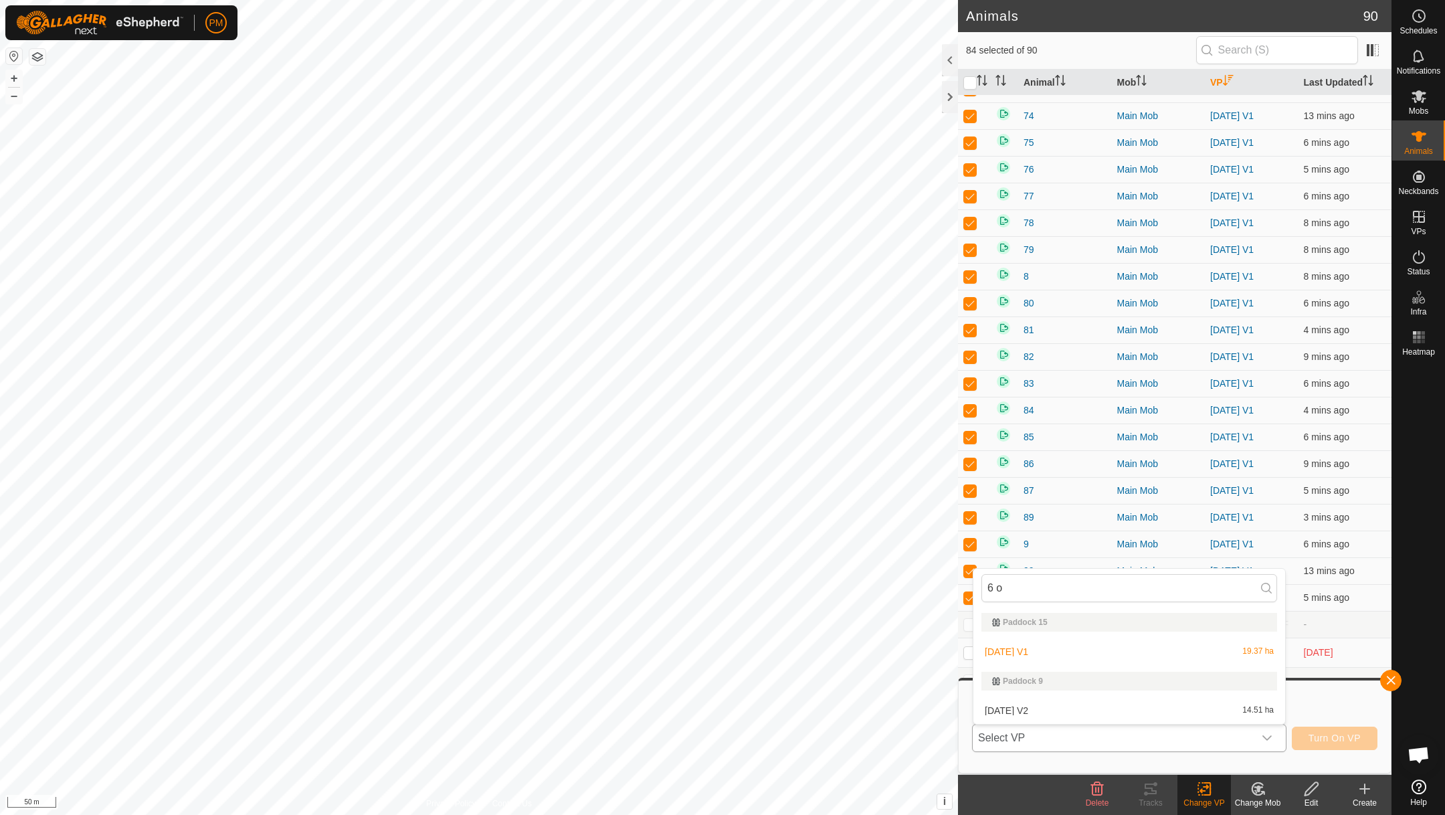
click at [1028, 702] on li "[DATE] V2 14.51 ha" at bounding box center [1129, 710] width 312 height 27
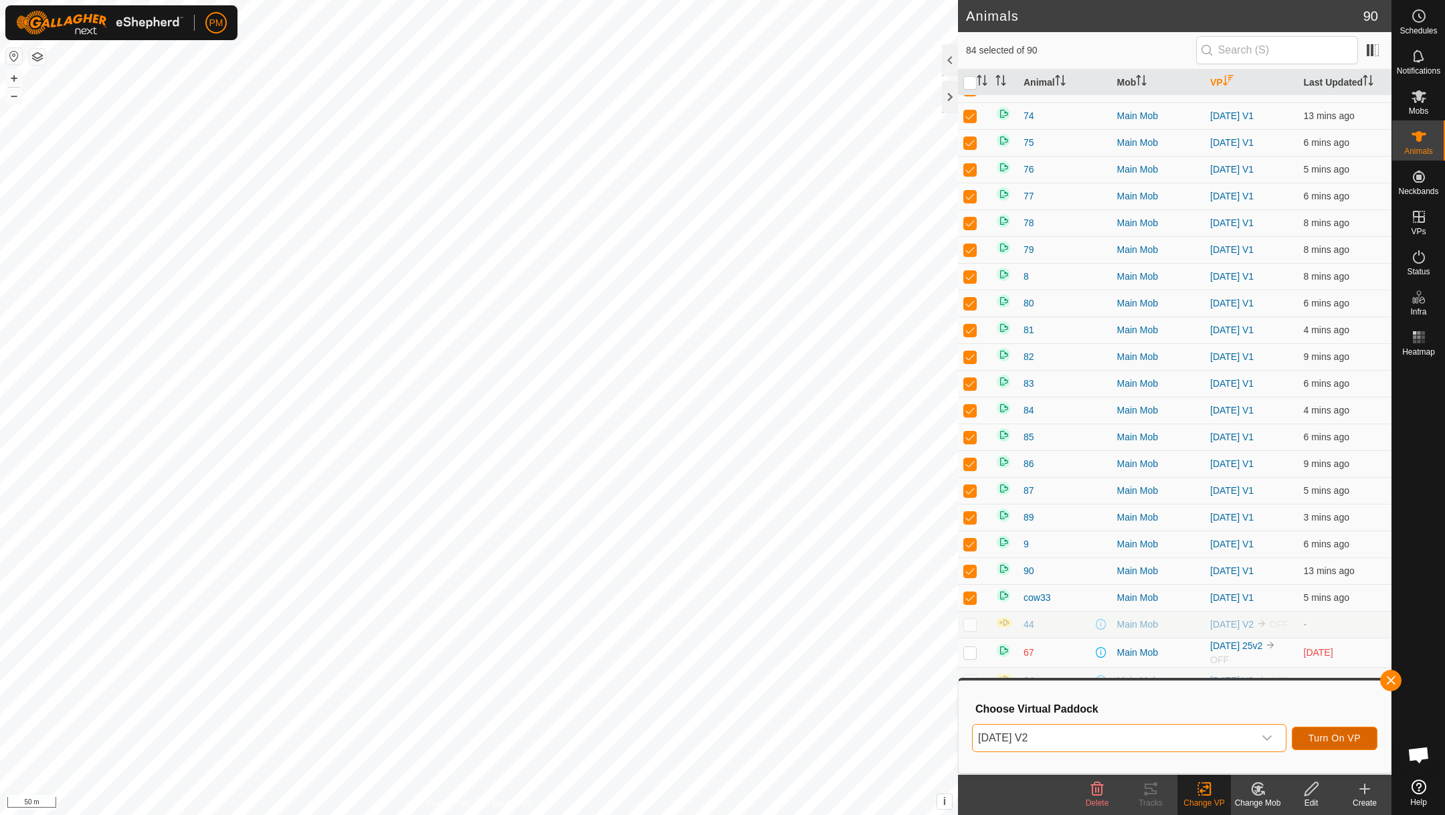
click at [1326, 735] on span "Turn On VP" at bounding box center [1335, 738] width 52 height 11
